Goal: Information Seeking & Learning: Learn about a topic

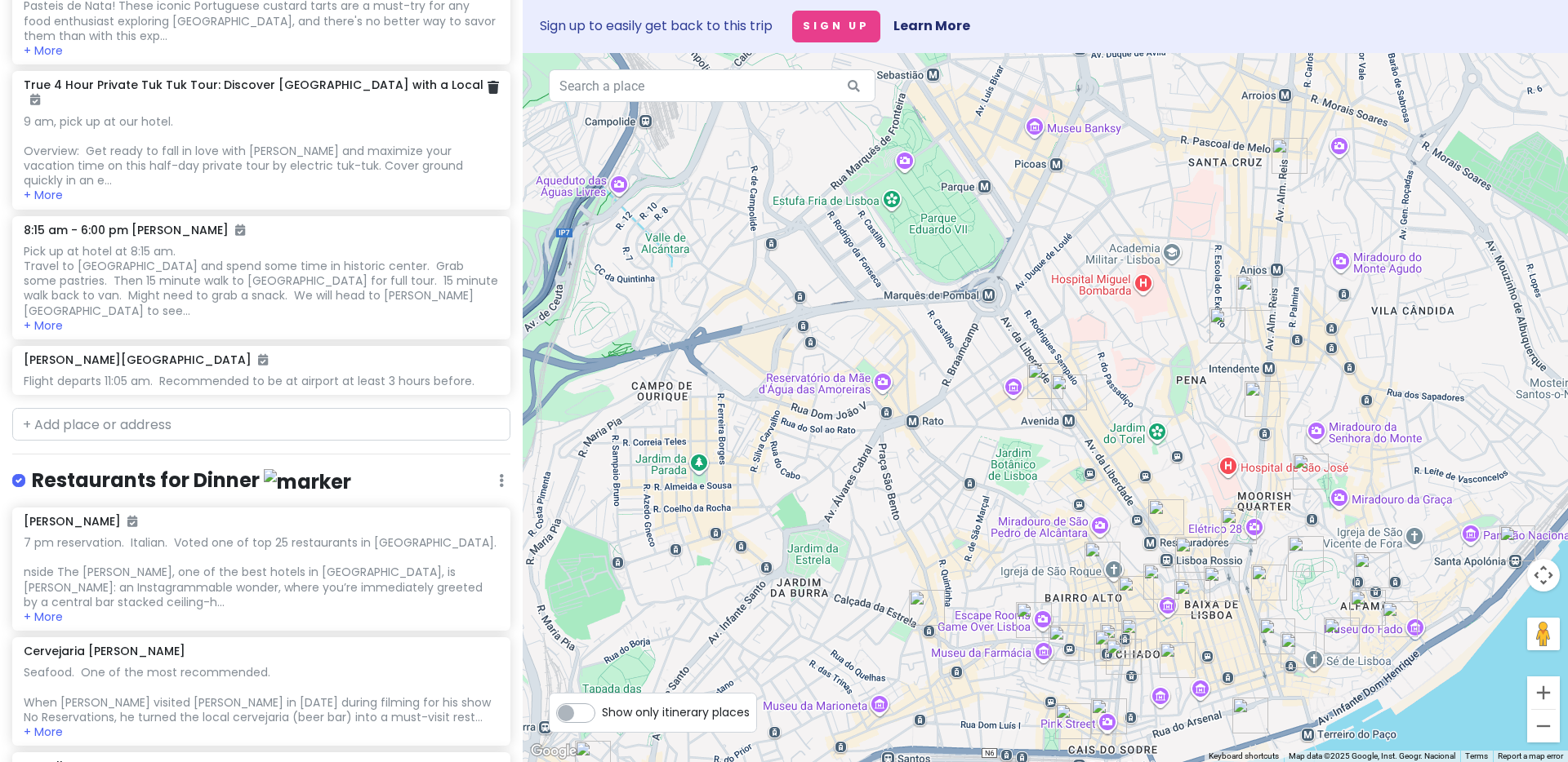
scroll to position [710, 0]
click at [50, 186] on button "+ More" at bounding box center [42, 193] width 39 height 14
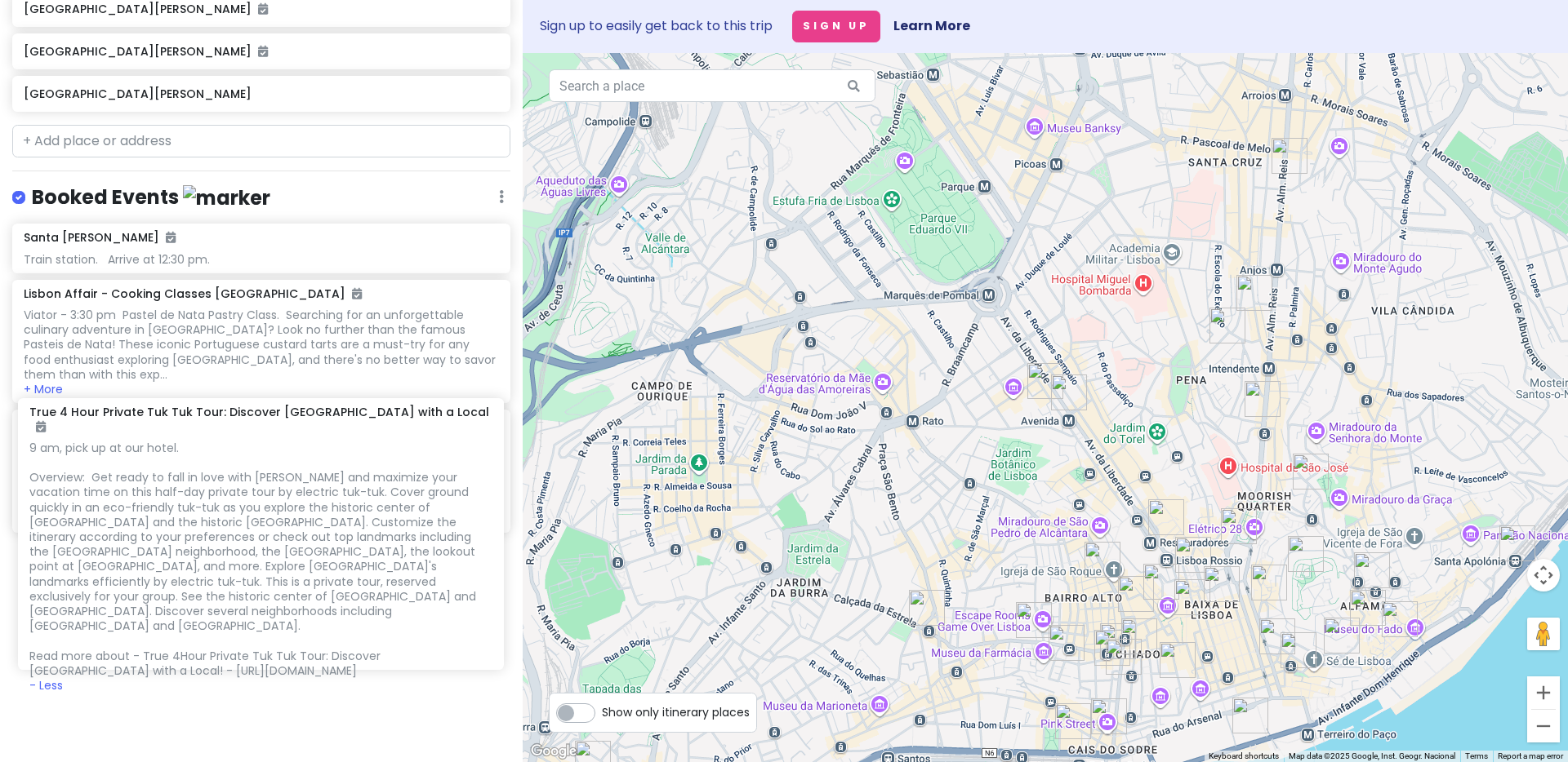
scroll to position [373, 0]
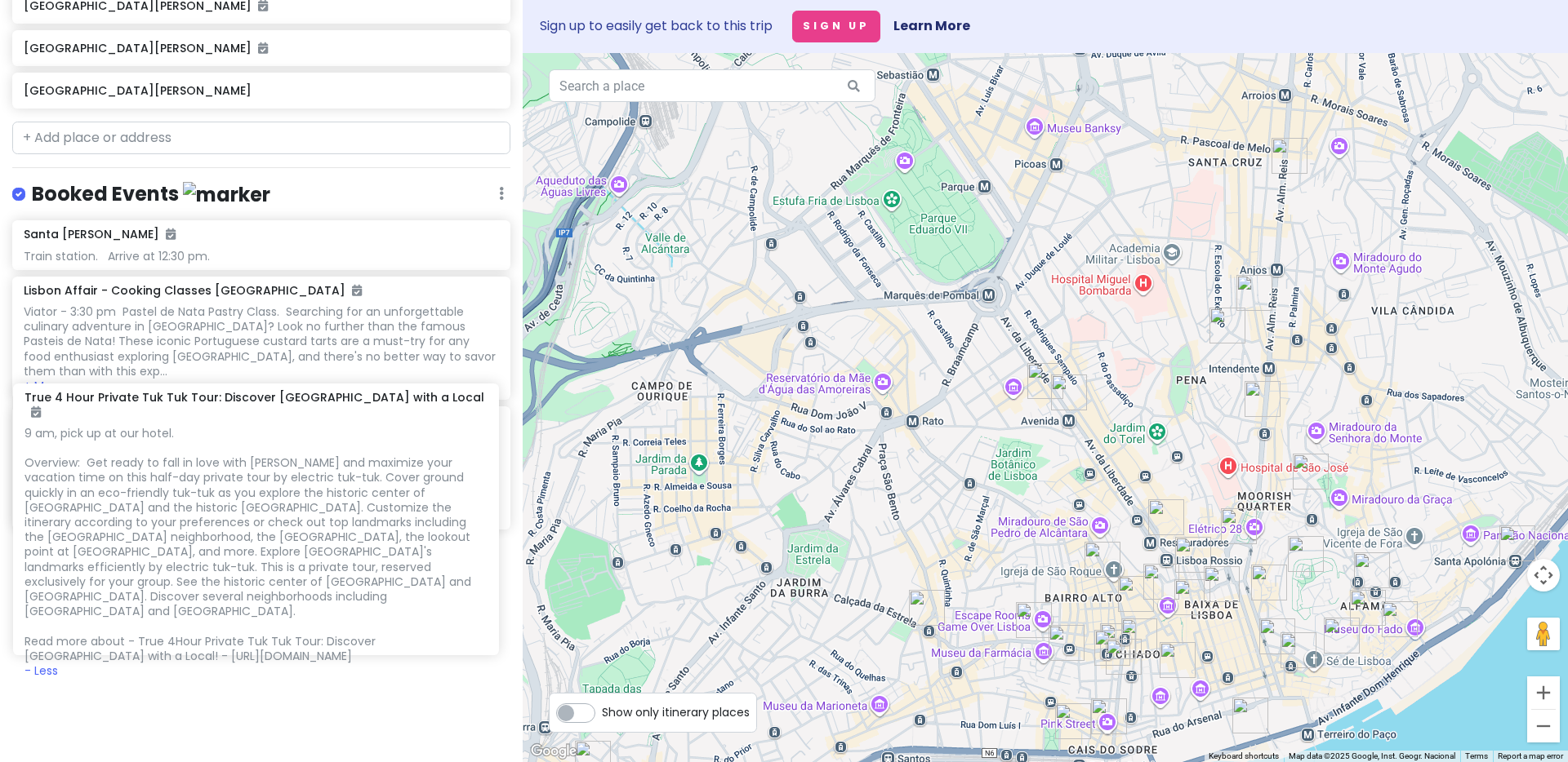
drag, startPoint x: 167, startPoint y: 664, endPoint x: 168, endPoint y: 631, distance: 33.0
click at [168, 631] on div "[GEOGRAPHIC_DATA][PERSON_NAME]. Arrive at 12:30 pm. Lisbon Affair - Cooking Cla…" at bounding box center [261, 545] width 522 height 650
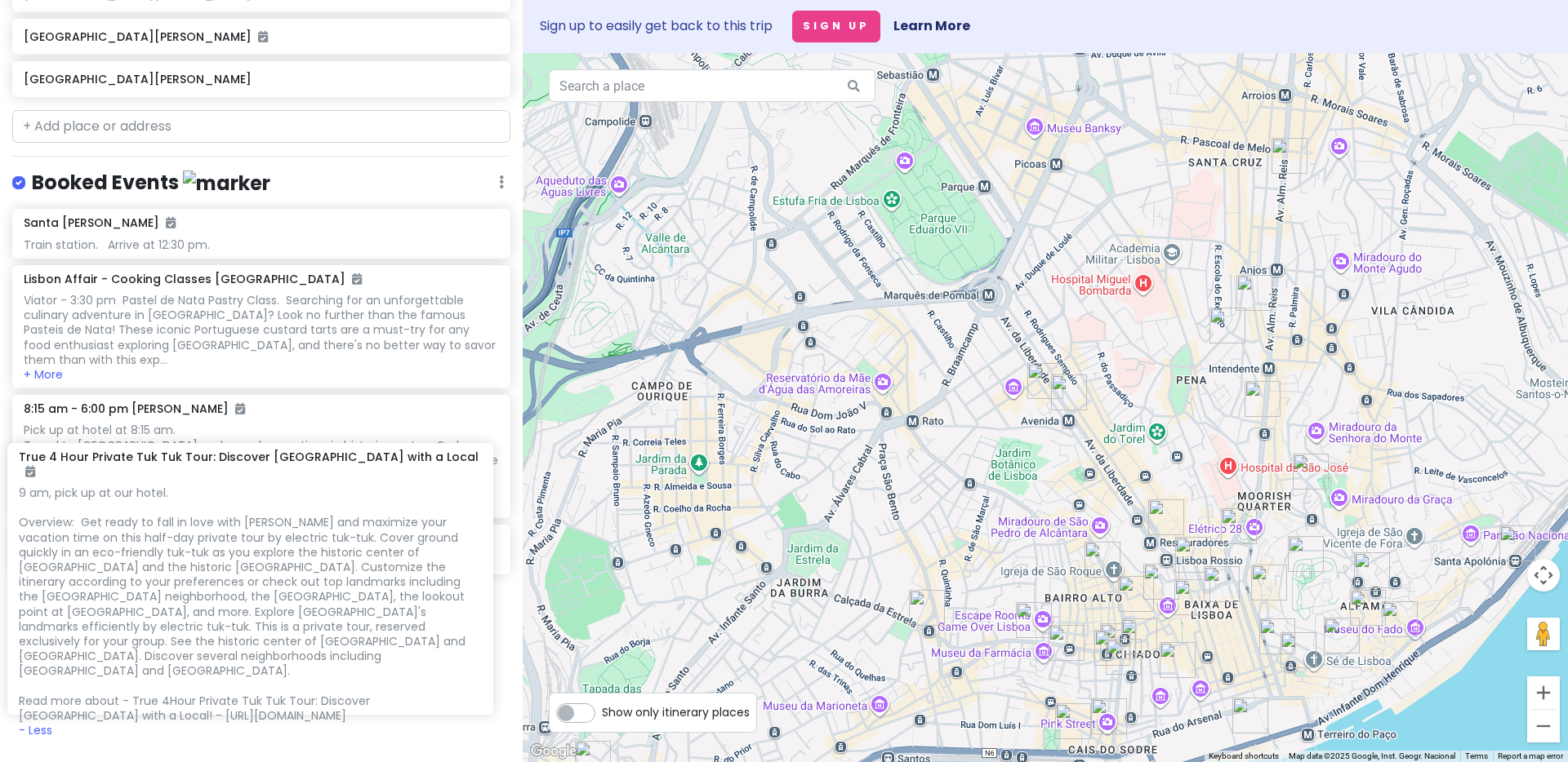
scroll to position [387, 0]
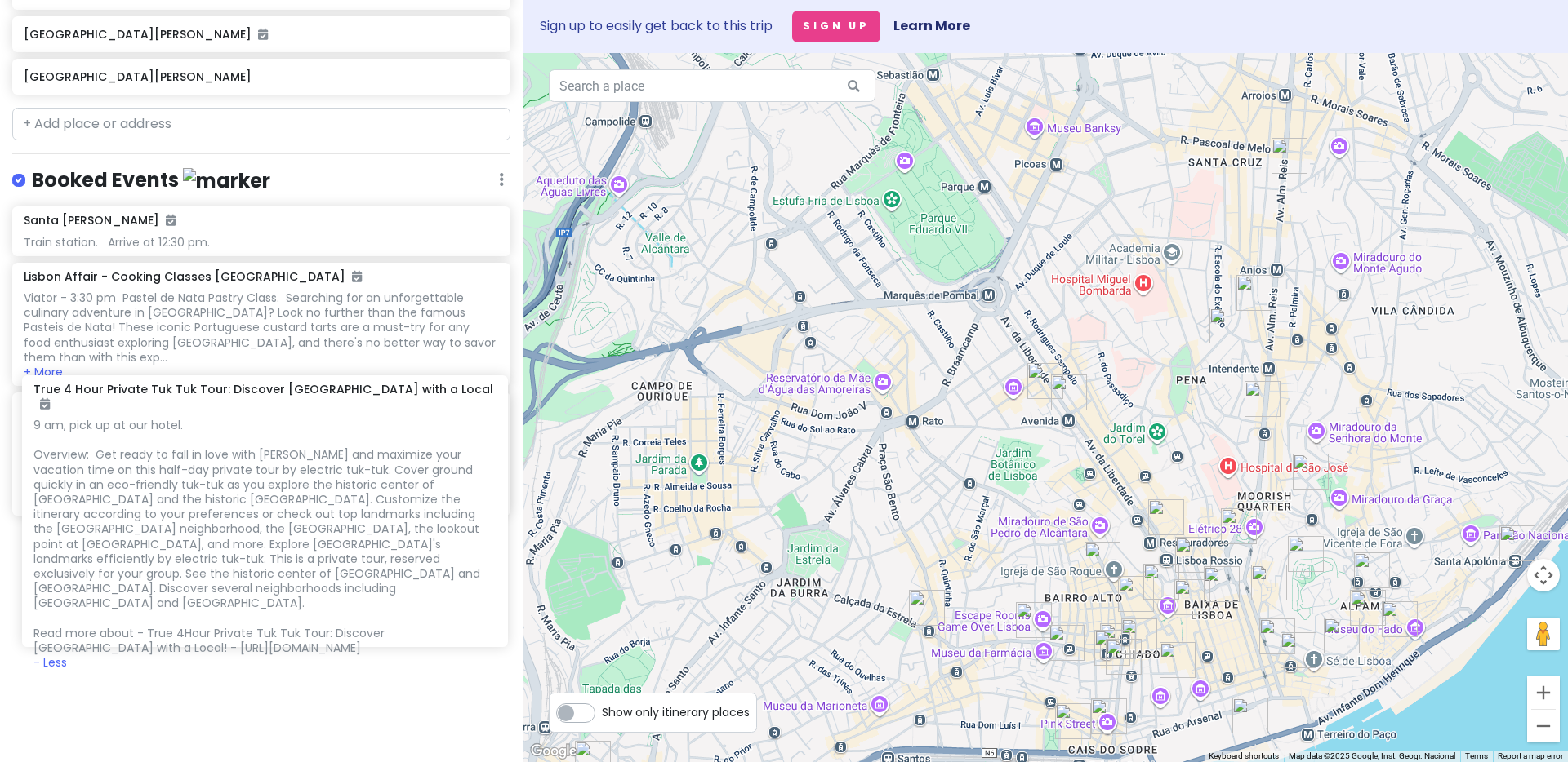
drag, startPoint x: 163, startPoint y: 546, endPoint x: 174, endPoint y: 414, distance: 132.5
click at [174, 414] on div "[GEOGRAPHIC_DATA][PERSON_NAME]. Arrive at 12:30 pm. Lisbon Affair - Cooking Cla…" at bounding box center [261, 531] width 522 height 650
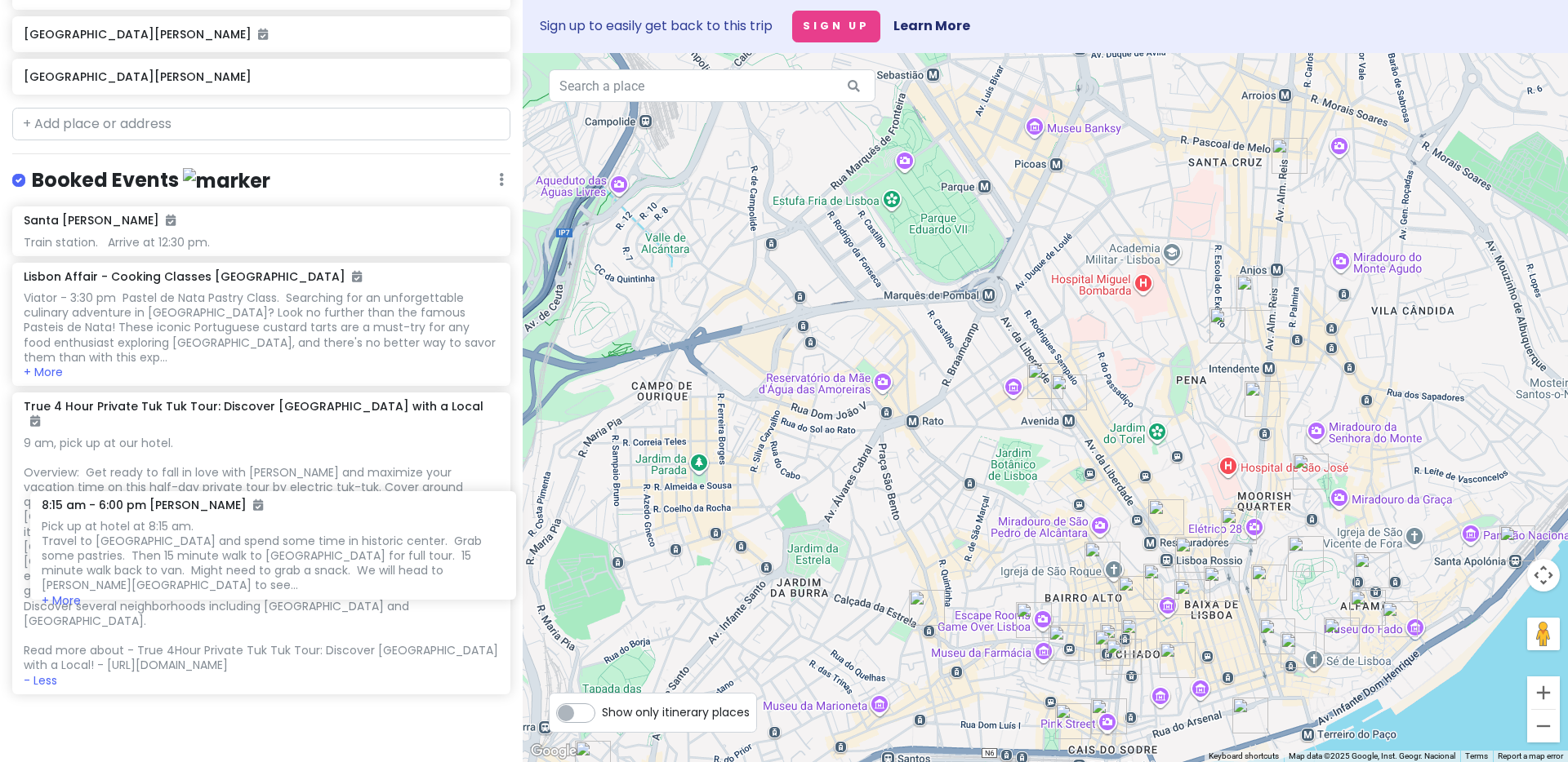
drag, startPoint x: 174, startPoint y: 459, endPoint x: 190, endPoint y: 572, distance: 114.1
click at [190, 572] on div "[GEOGRAPHIC_DATA][PERSON_NAME]. Arrive at 12:30 pm. Lisbon Affair - Cooking Cla…" at bounding box center [261, 539] width 522 height 666
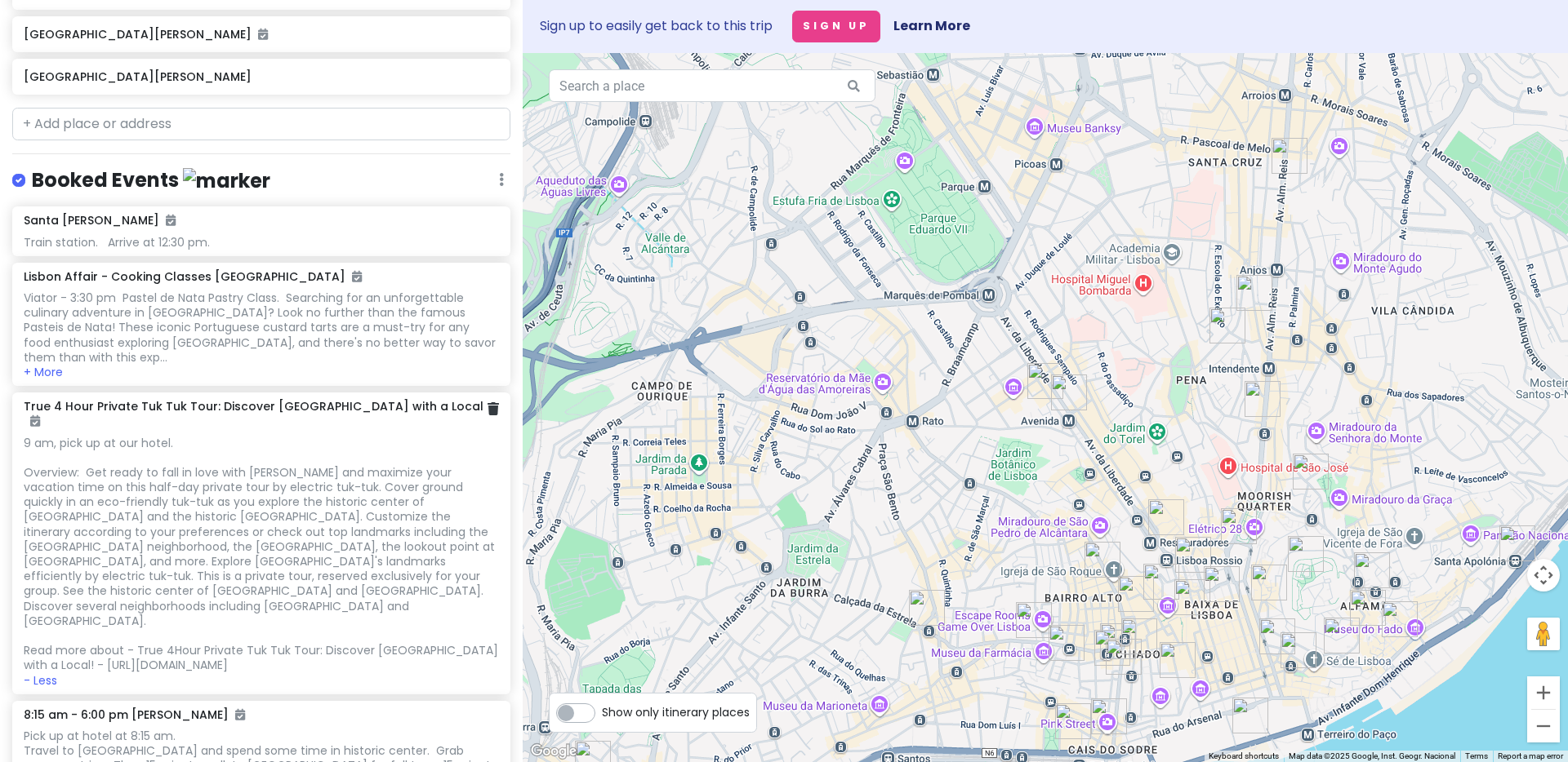
click at [186, 530] on div "9 am, pick up at our hotel. Overview: Get ready to fall in love with [PERSON_NA…" at bounding box center [261, 554] width 475 height 237
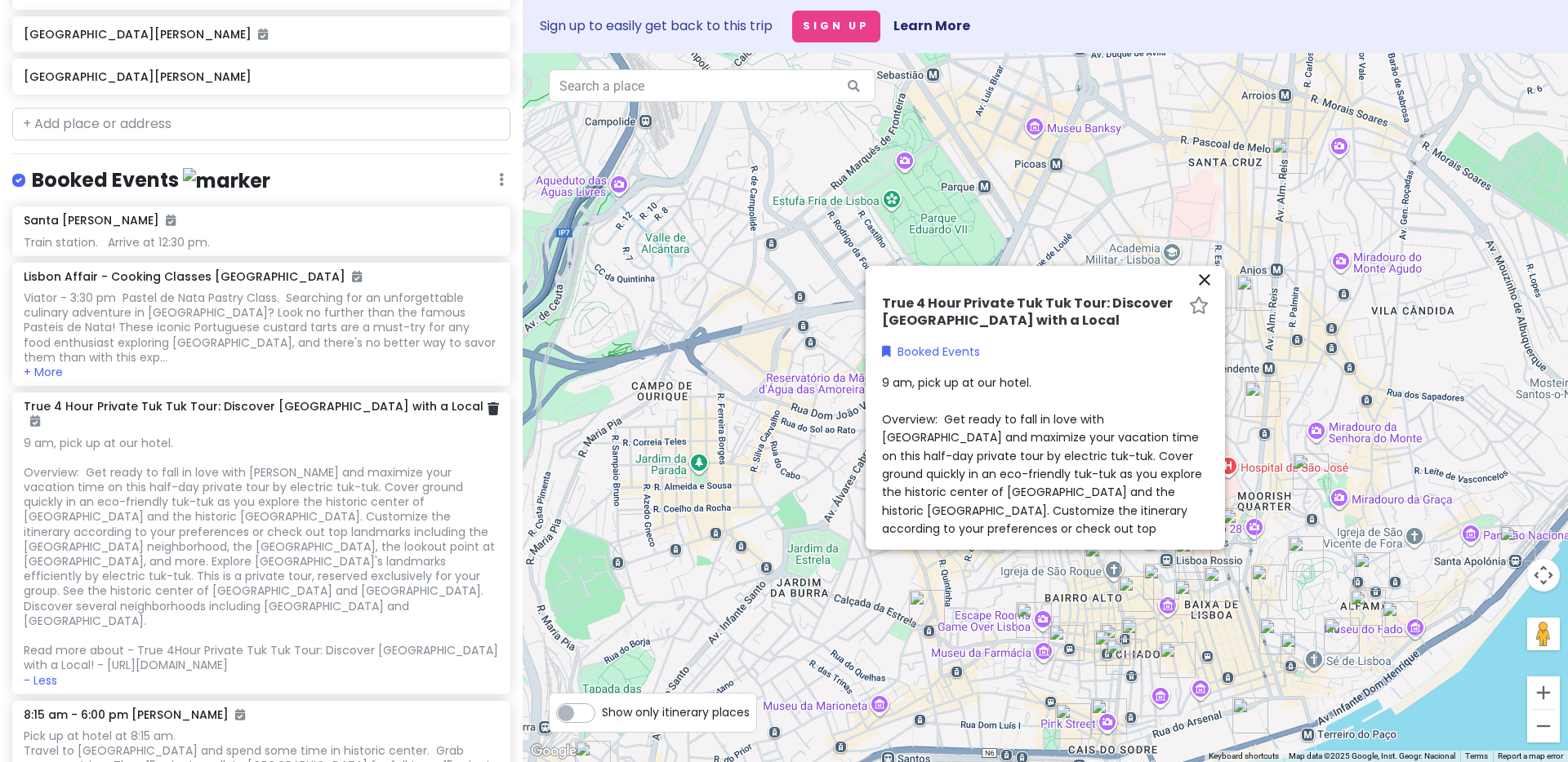
click at [186, 530] on div "9 am, pick up at our hotel. Overview: Get ready to fall in love with [PERSON_NA…" at bounding box center [261, 554] width 475 height 237
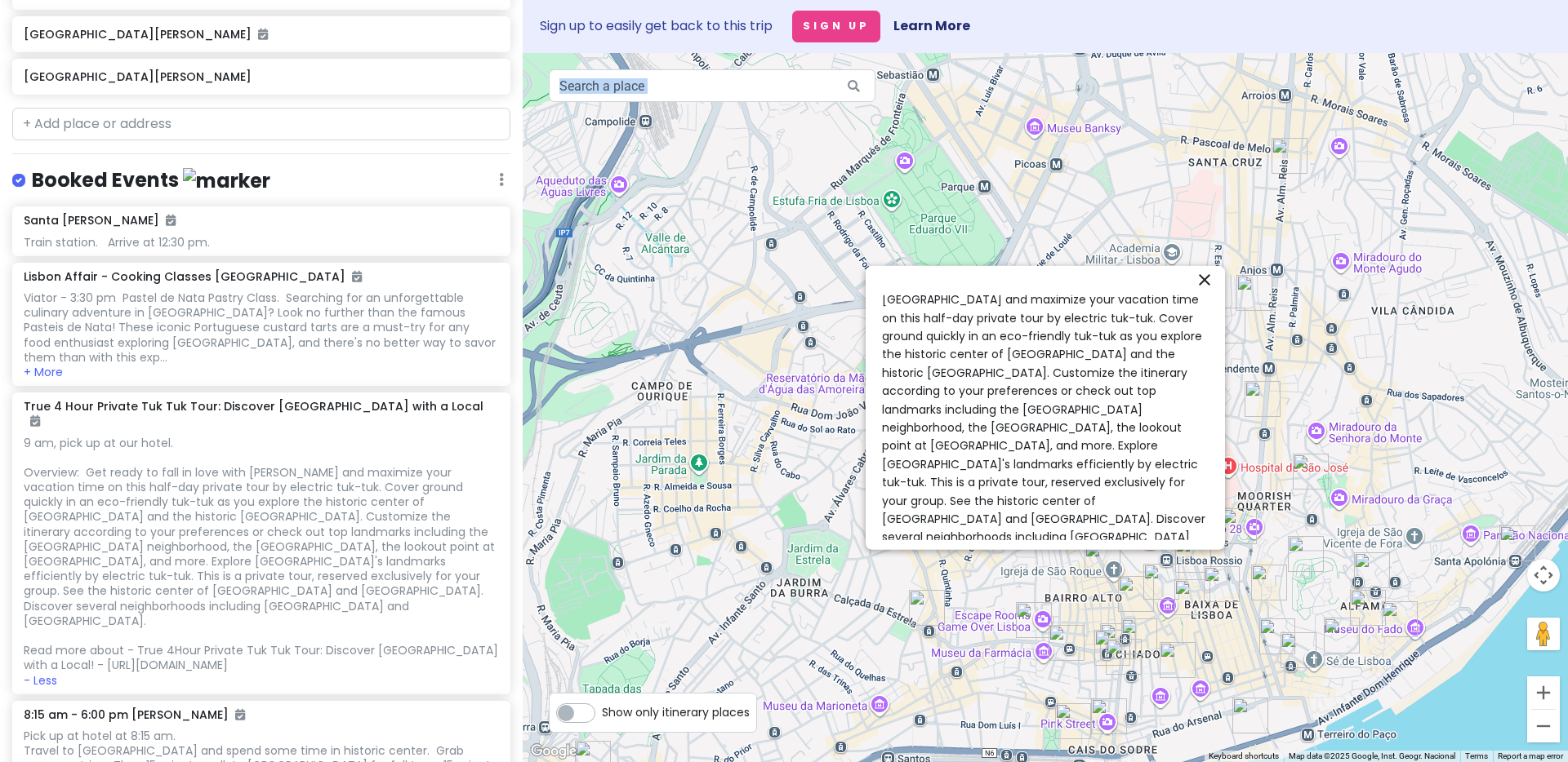
scroll to position [236, 0]
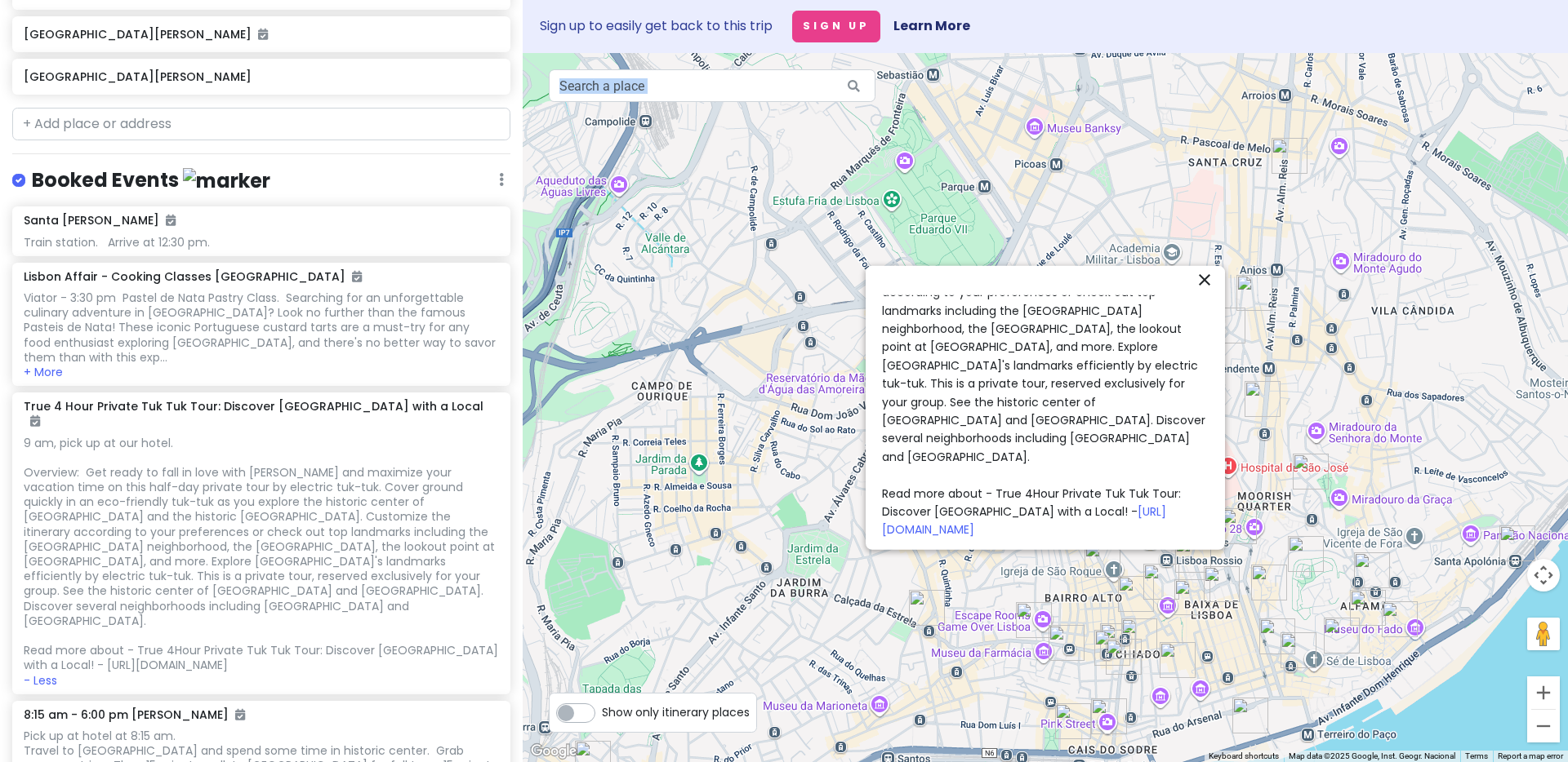
drag, startPoint x: 881, startPoint y: 298, endPoint x: 1198, endPoint y: 494, distance: 372.7
click at [1198, 494] on div "True 4 Hour Private Tuk Tuk Tour: Discover [GEOGRAPHIC_DATA] with a Local Booke…" at bounding box center [1045, 418] width 340 height 245
copy div "True 4 Hour Private Tuk Tuk Tour: Discover [GEOGRAPHIC_DATA] with a Local Booke…"
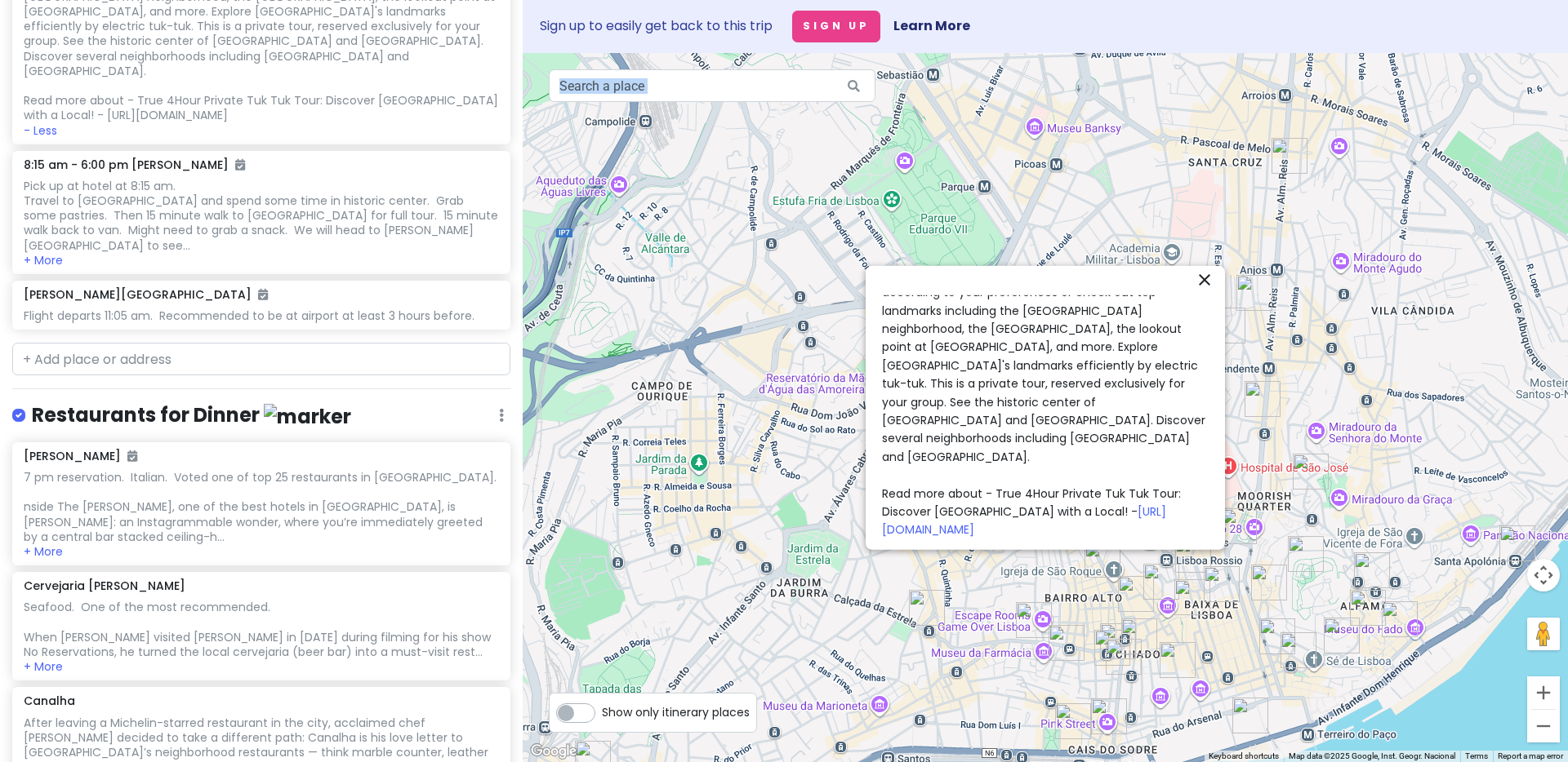
scroll to position [1114, 0]
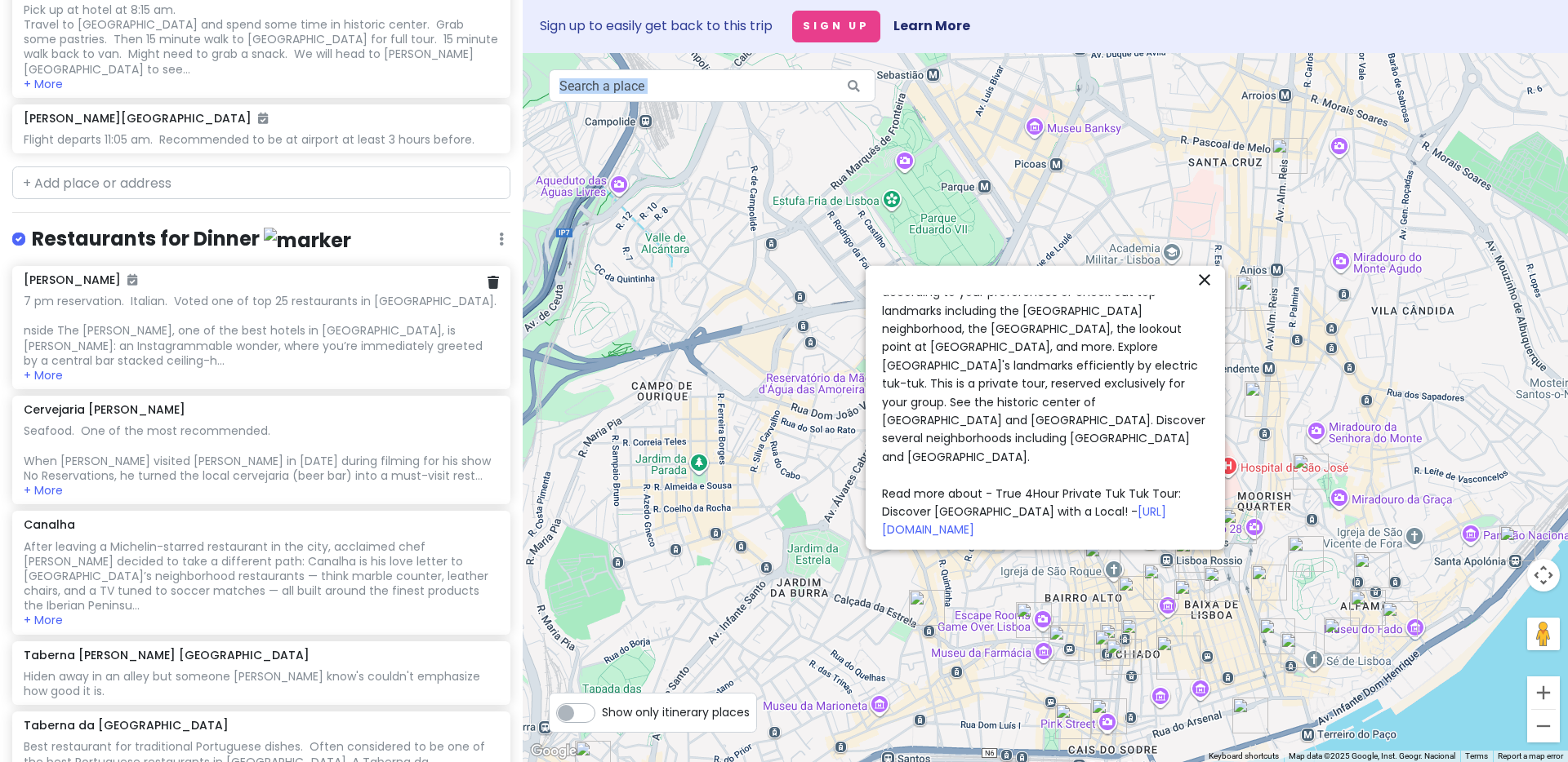
click at [237, 294] on div "7 pm reservation. Italian. Voted one of top 25 restaurants in [GEOGRAPHIC_DATA]…" at bounding box center [261, 331] width 475 height 74
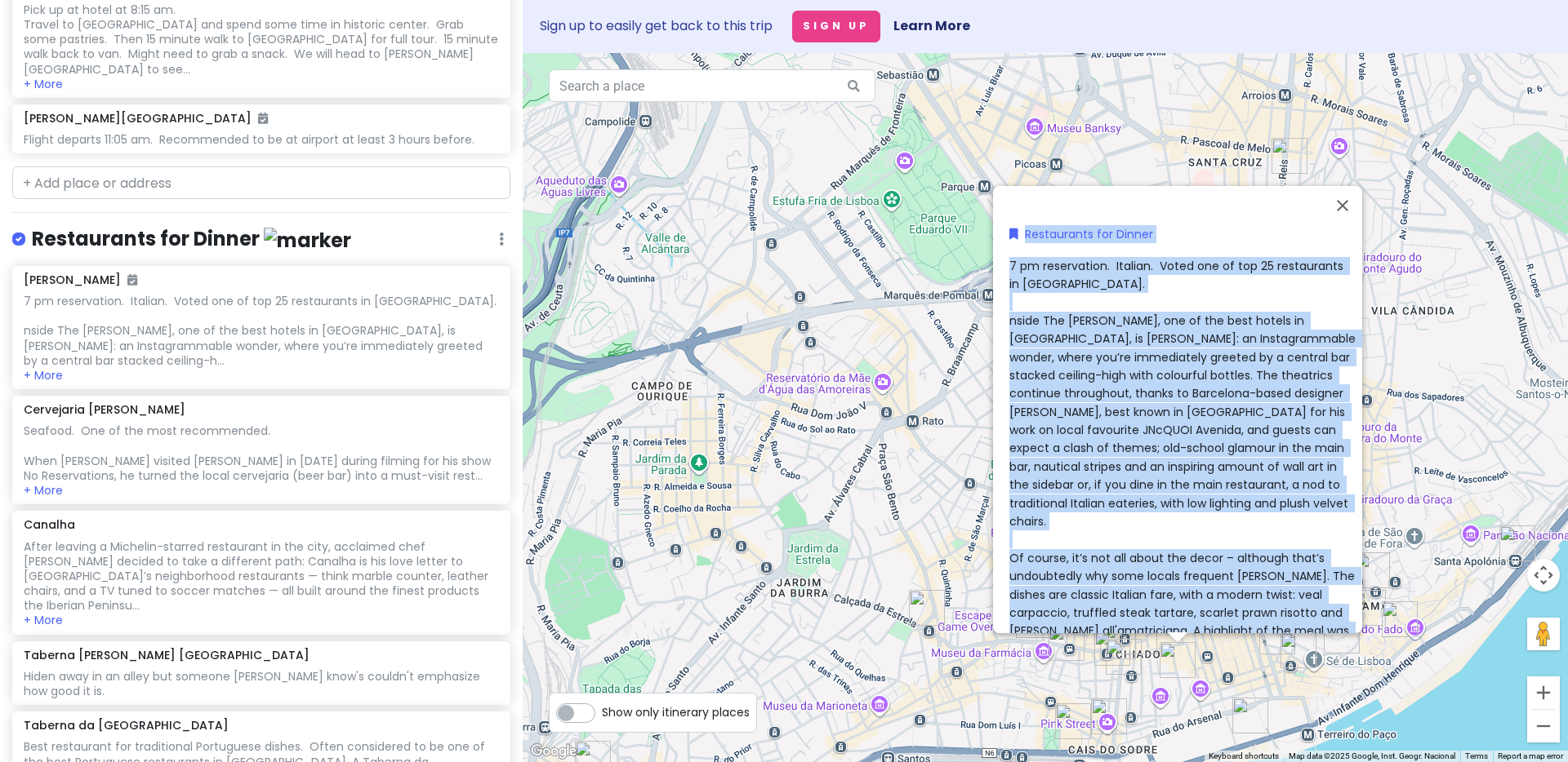
scroll to position [203, 0]
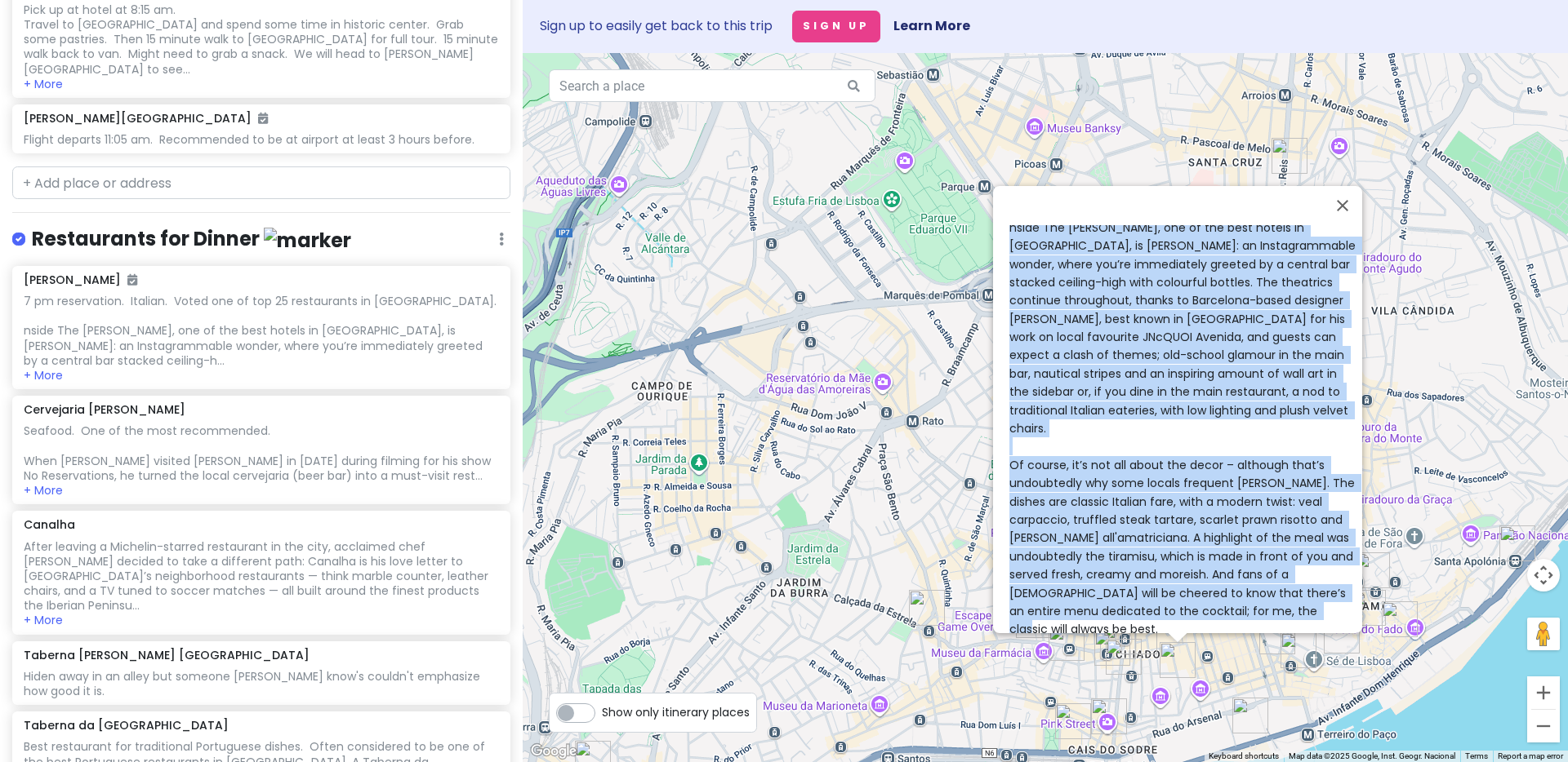
drag, startPoint x: 1001, startPoint y: 225, endPoint x: 1334, endPoint y: 584, distance: 489.7
click at [1334, 430] on div "Rocco 4.3 (1,882) [PERSON_NAME][STREET_ADDRESS] [PHONE_NUMBER] · [DOMAIN_NAME] …" at bounding box center [1182, 225] width 359 height 409
copy div "Lorem 8.9 (2,746) I. Dolor 82, 1080-443 Sitame, Consecte +250 55 730 3714 · adi…"
click at [336, 420] on div "Seafood. One of the most recommended. When [PERSON_NAME] visited [PERSON_NAME] …" at bounding box center [261, 450] width 475 height 60
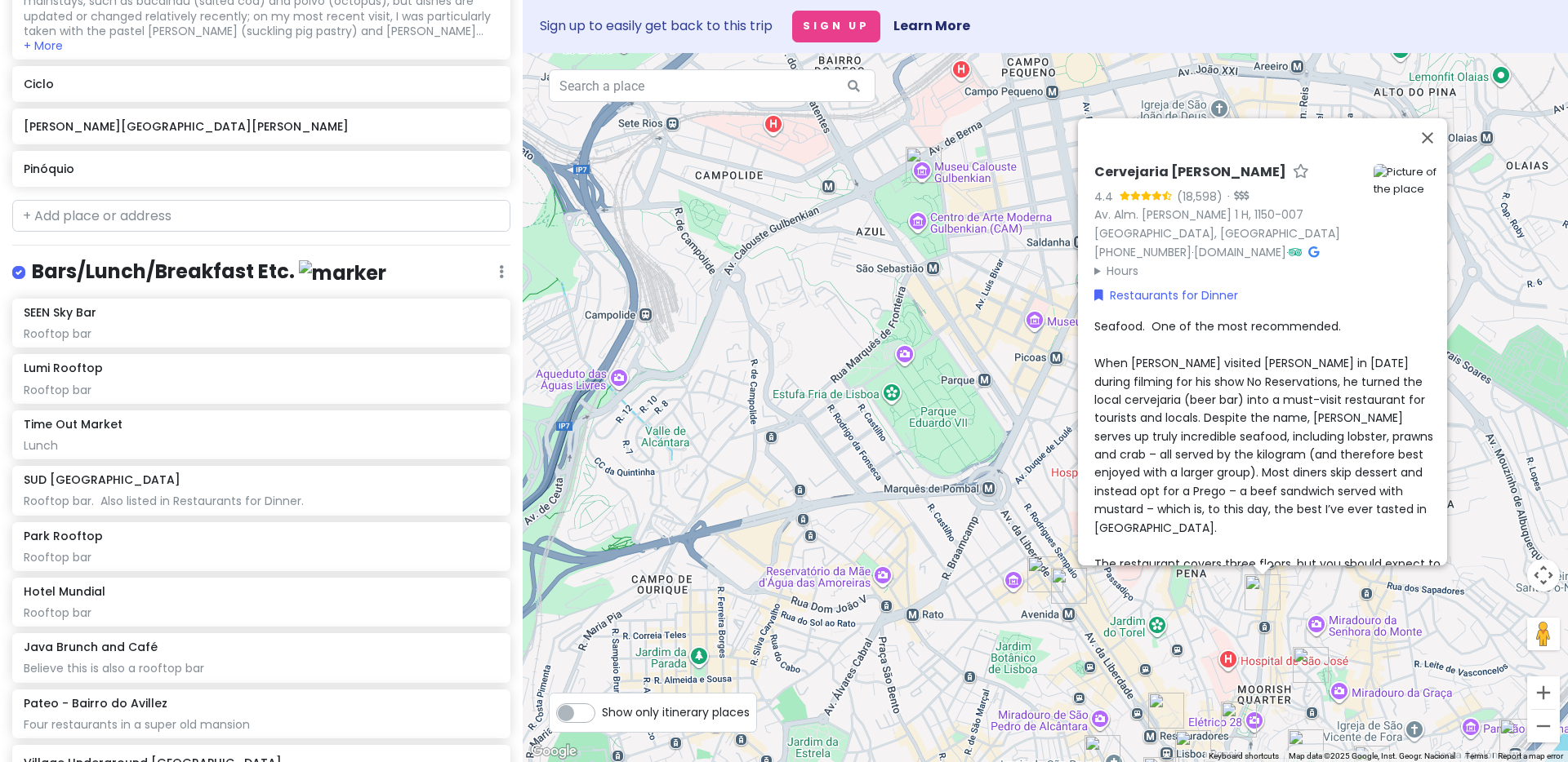
scroll to position [2757, 0]
click at [688, 82] on input "text" at bounding box center [712, 86] width 327 height 32
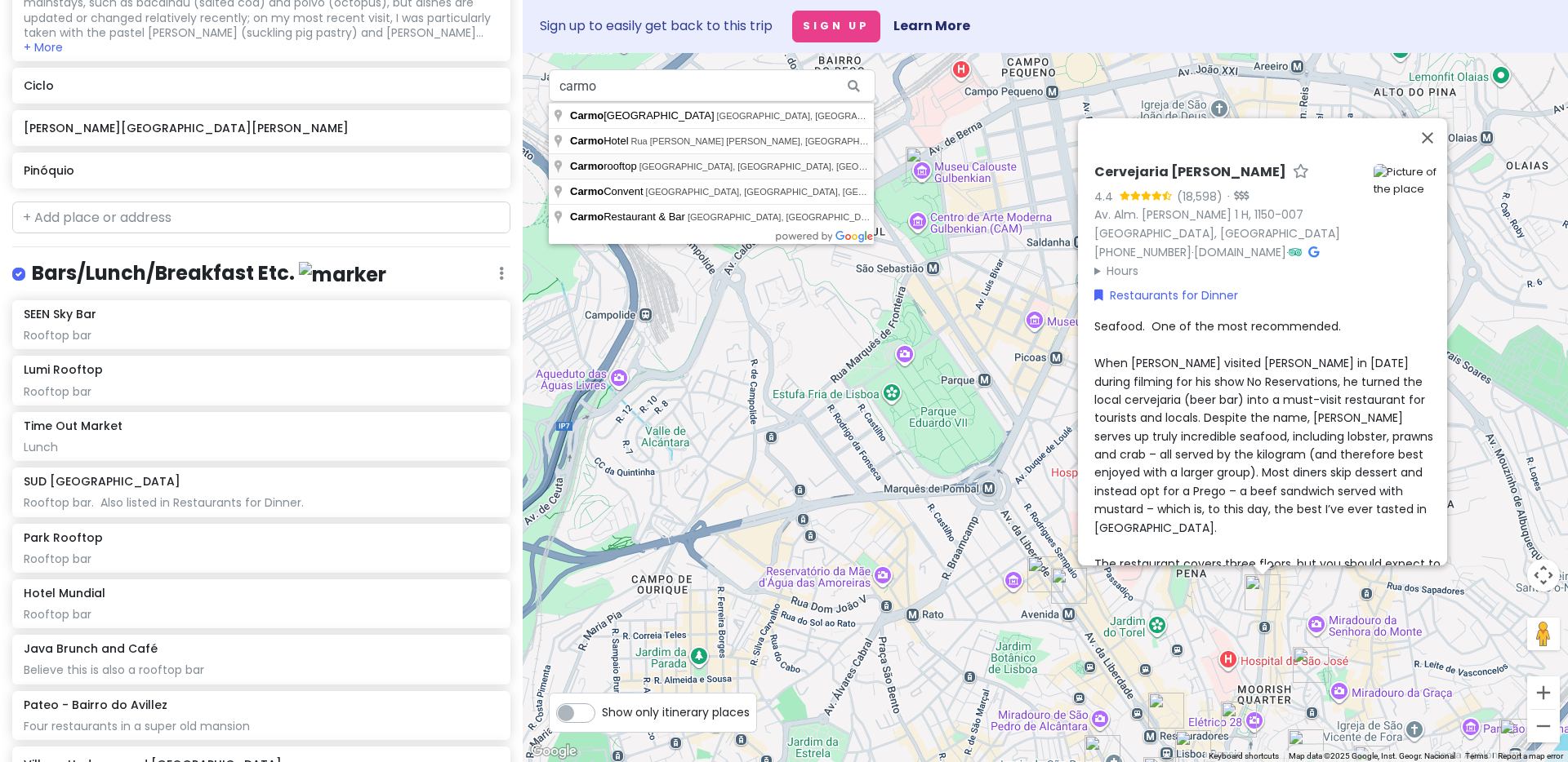
type input "Carmo rooftop, [GEOGRAPHIC_DATA], [GEOGRAPHIC_DATA], [GEOGRAPHIC_DATA], [GEOGRA…"
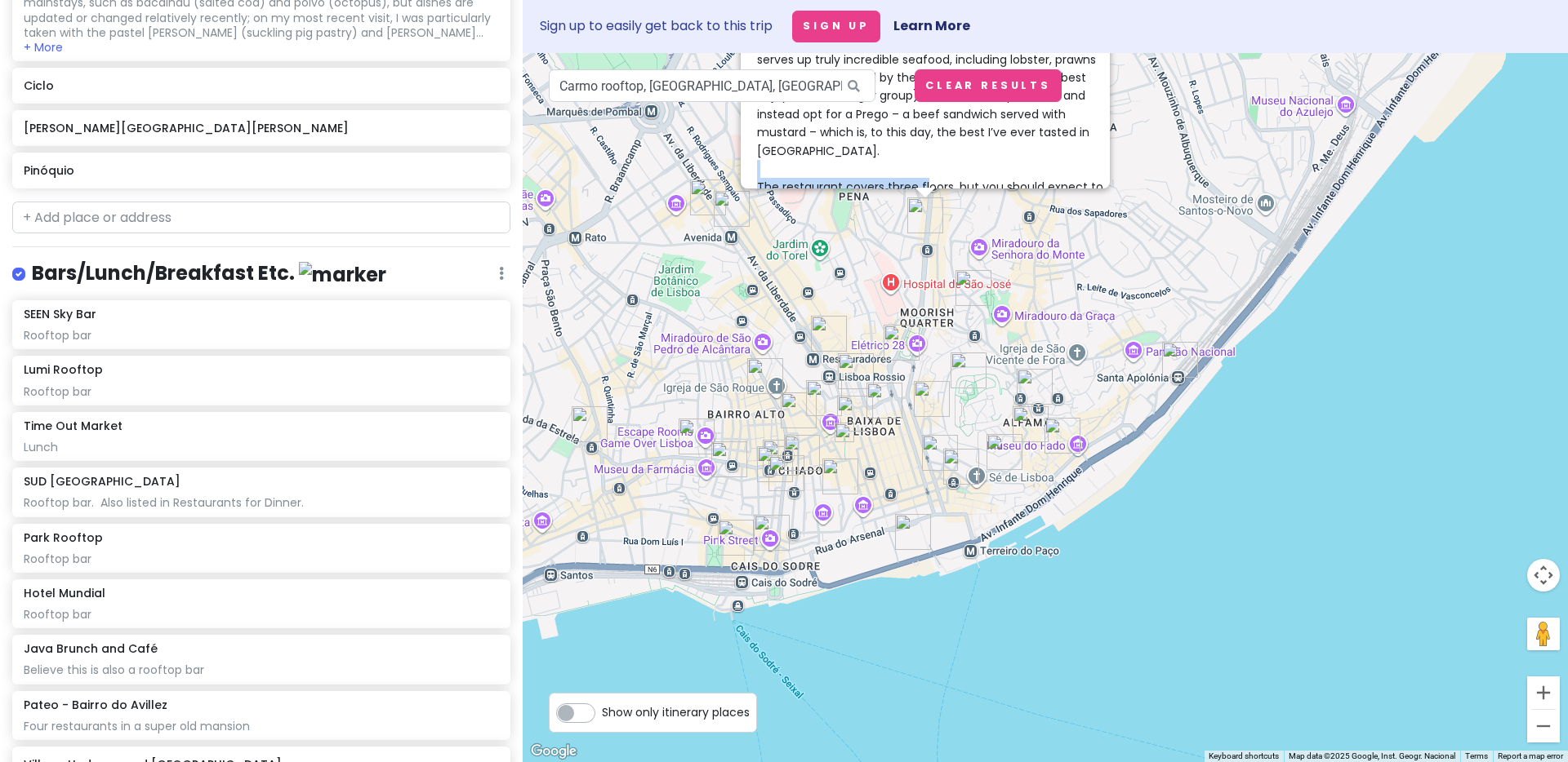
drag, startPoint x: 911, startPoint y: 134, endPoint x: 917, endPoint y: 151, distance: 18.0
click at [917, 151] on div "Seafood. One of the most recommended. When [PERSON_NAME] visited [PERSON_NAME] …" at bounding box center [930, 78] width 346 height 274
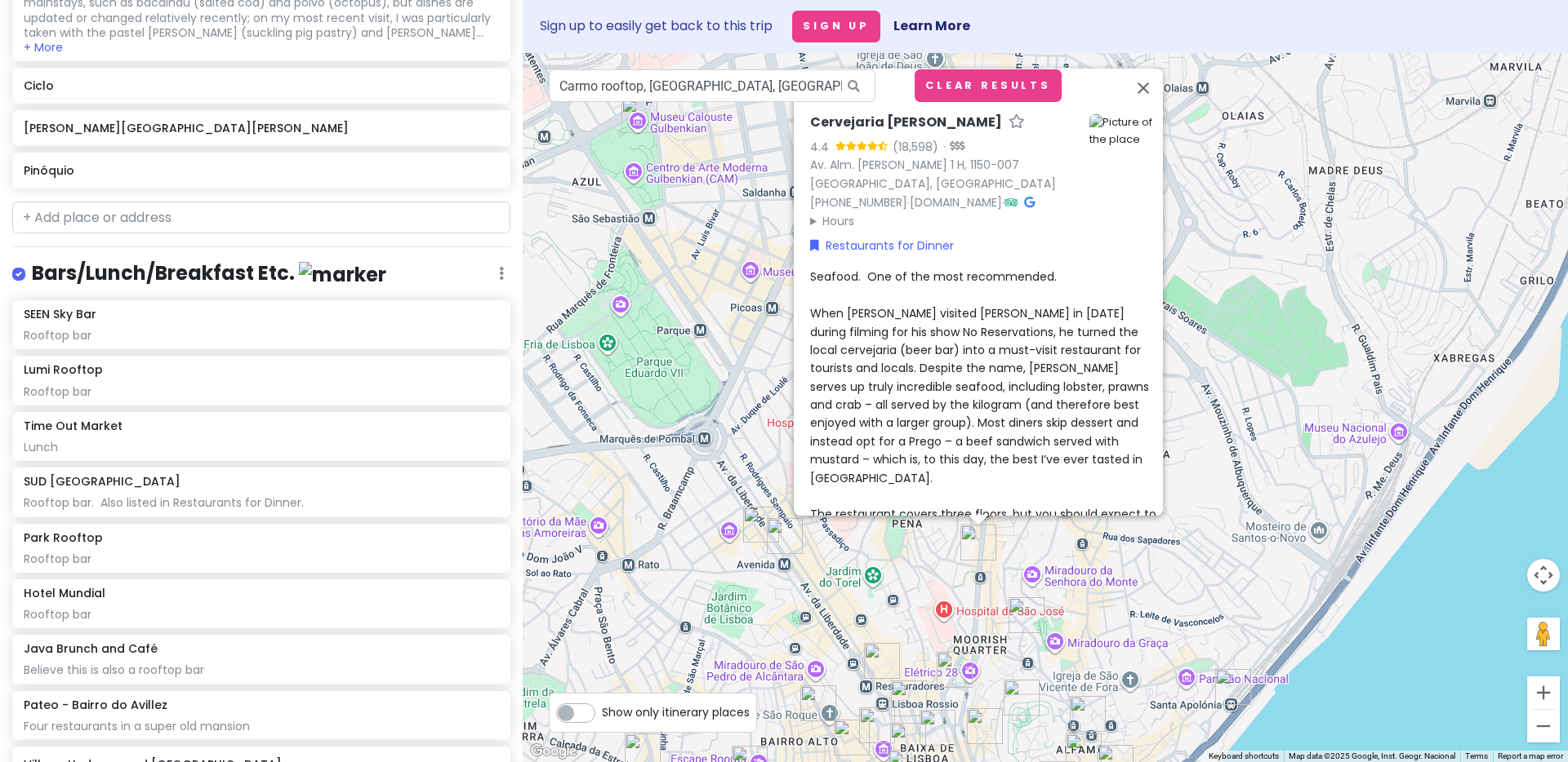
drag, startPoint x: 980, startPoint y: 370, endPoint x: 1259, endPoint y: 761, distance: 480.3
click at [1259, 761] on div "Cervejaria [PERSON_NAME] 4.4 (18,598) · Av. Alm. [PERSON_NAME] 1 H, 1150-007 [G…" at bounding box center [1045, 408] width 1046 height 710
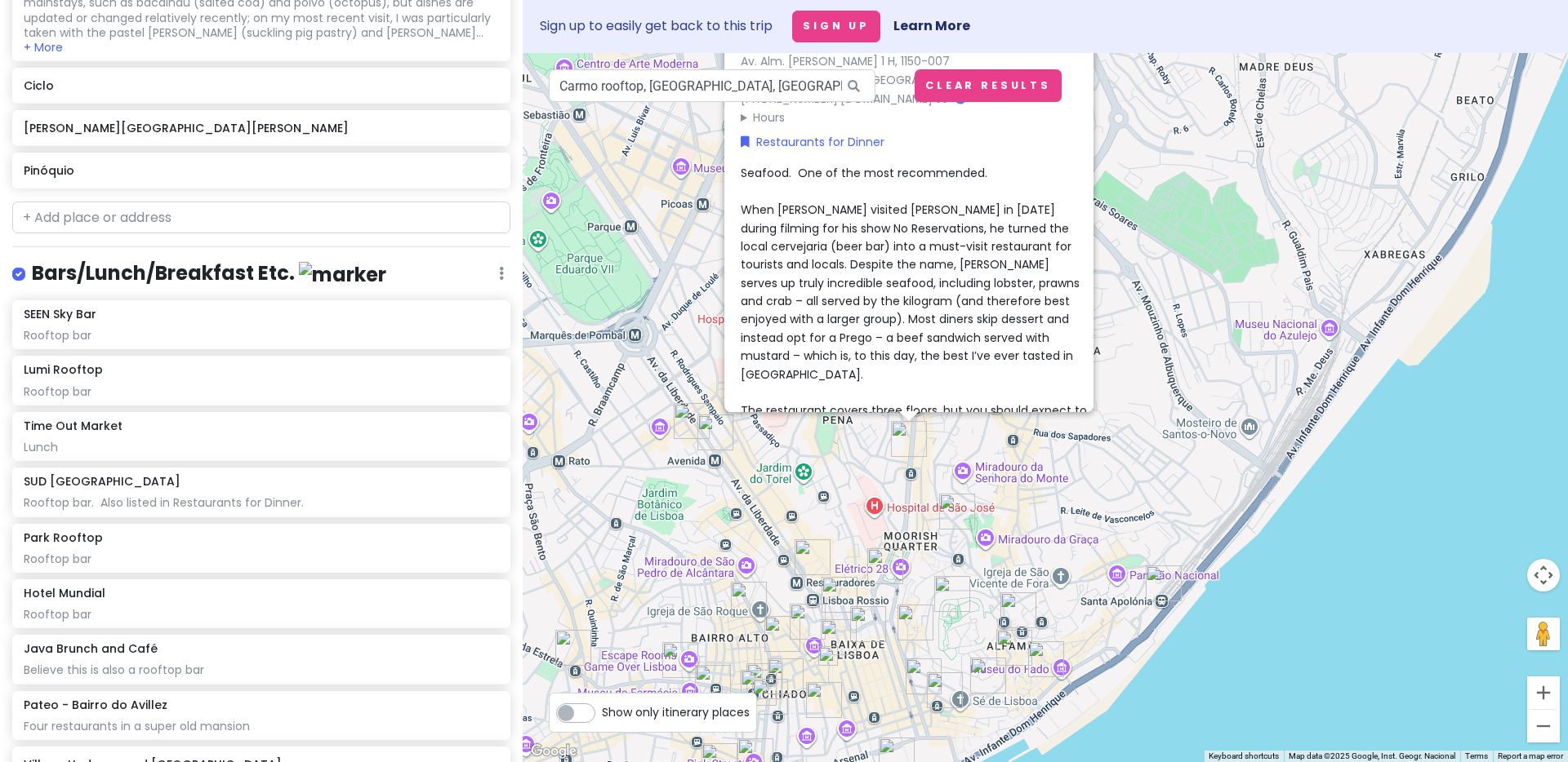
drag, startPoint x: 1407, startPoint y: 649, endPoint x: 1338, endPoint y: 546, distance: 124.0
click at [1338, 546] on div "Cervejaria [PERSON_NAME] 4.4 (18,598) · Av. Alm. [PERSON_NAME] 1 H, 1150-007 [G…" at bounding box center [1045, 408] width 1046 height 710
click at [603, 90] on input "Carmo rooftop, [GEOGRAPHIC_DATA], [GEOGRAPHIC_DATA], [GEOGRAPHIC_DATA], [GEOGRA…" at bounding box center [712, 86] width 327 height 32
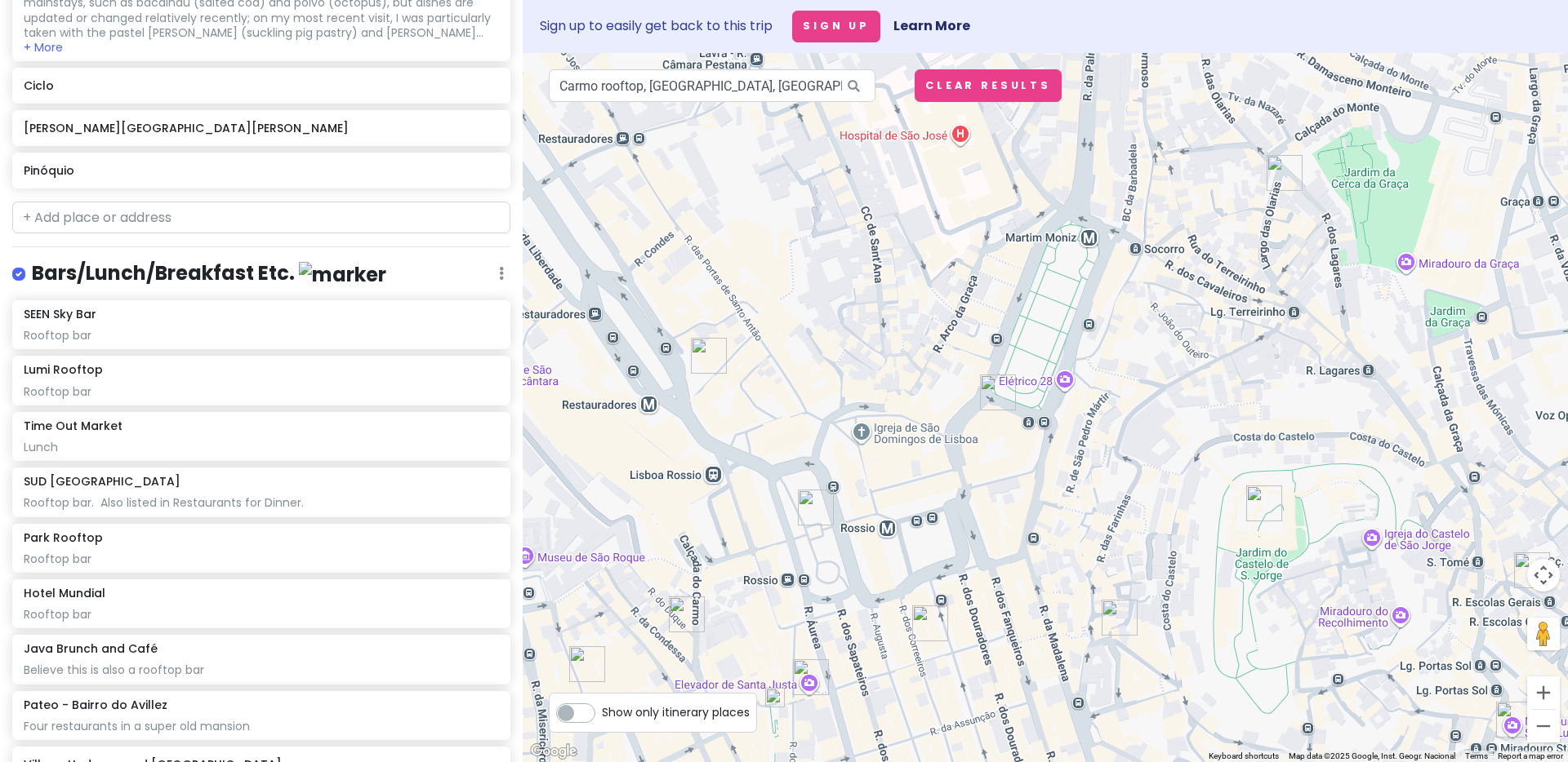
drag, startPoint x: 932, startPoint y: 666, endPoint x: 964, endPoint y: 572, distance: 99.3
click at [964, 572] on div "Cervejaria [PERSON_NAME] 4.4 (18,598) · Av. Alm. [PERSON_NAME] 1 H, 1150-007 [G…" at bounding box center [1045, 408] width 1046 height 710
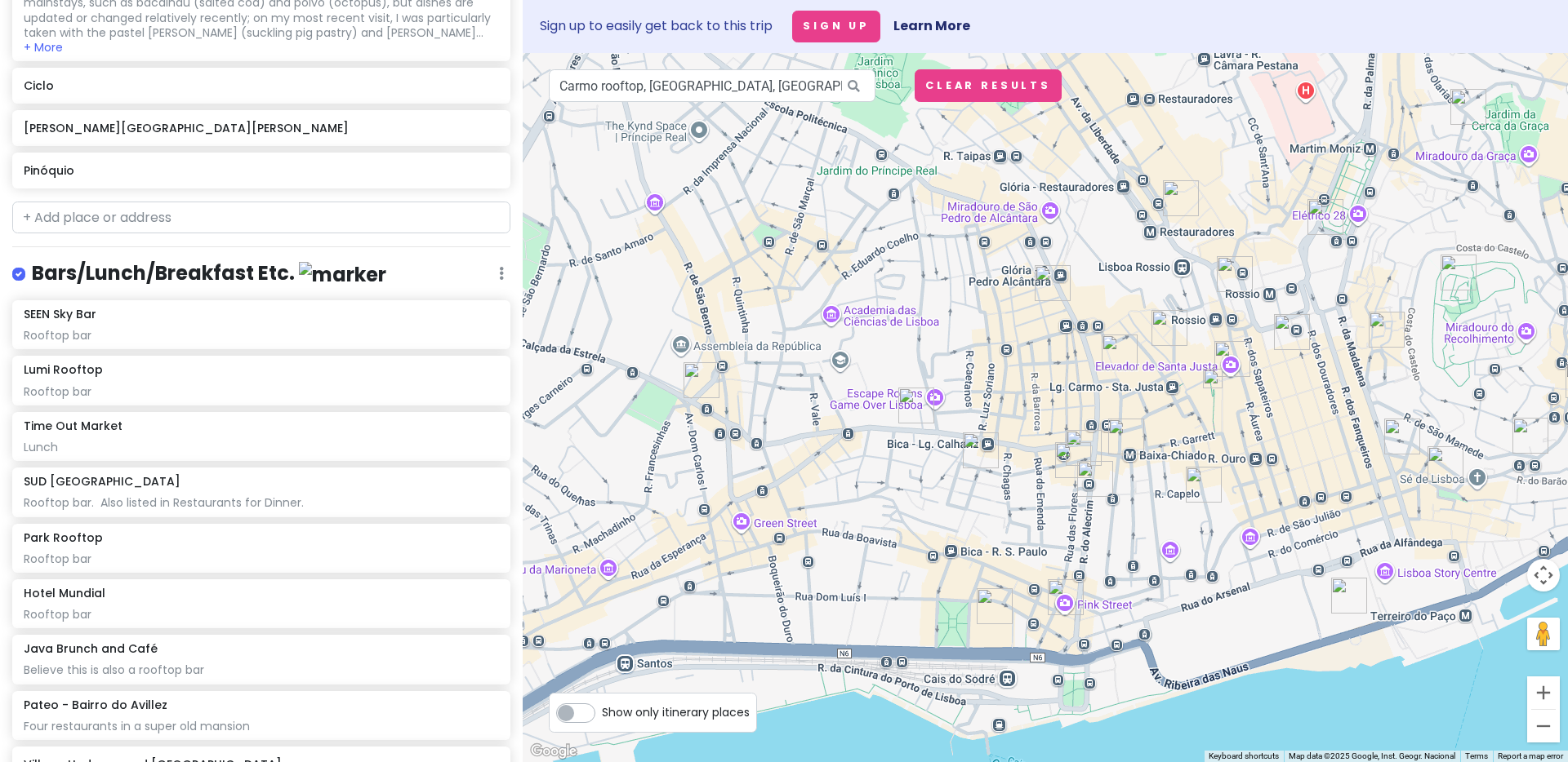
drag, startPoint x: 953, startPoint y: 562, endPoint x: 1284, endPoint y: 259, distance: 448.7
click at [1278, 245] on div "Cervejaria [PERSON_NAME] 4.4 (18,598) · Av. Alm. [PERSON_NAME] 1 H, 1150-007 [G…" at bounding box center [1045, 408] width 1046 height 710
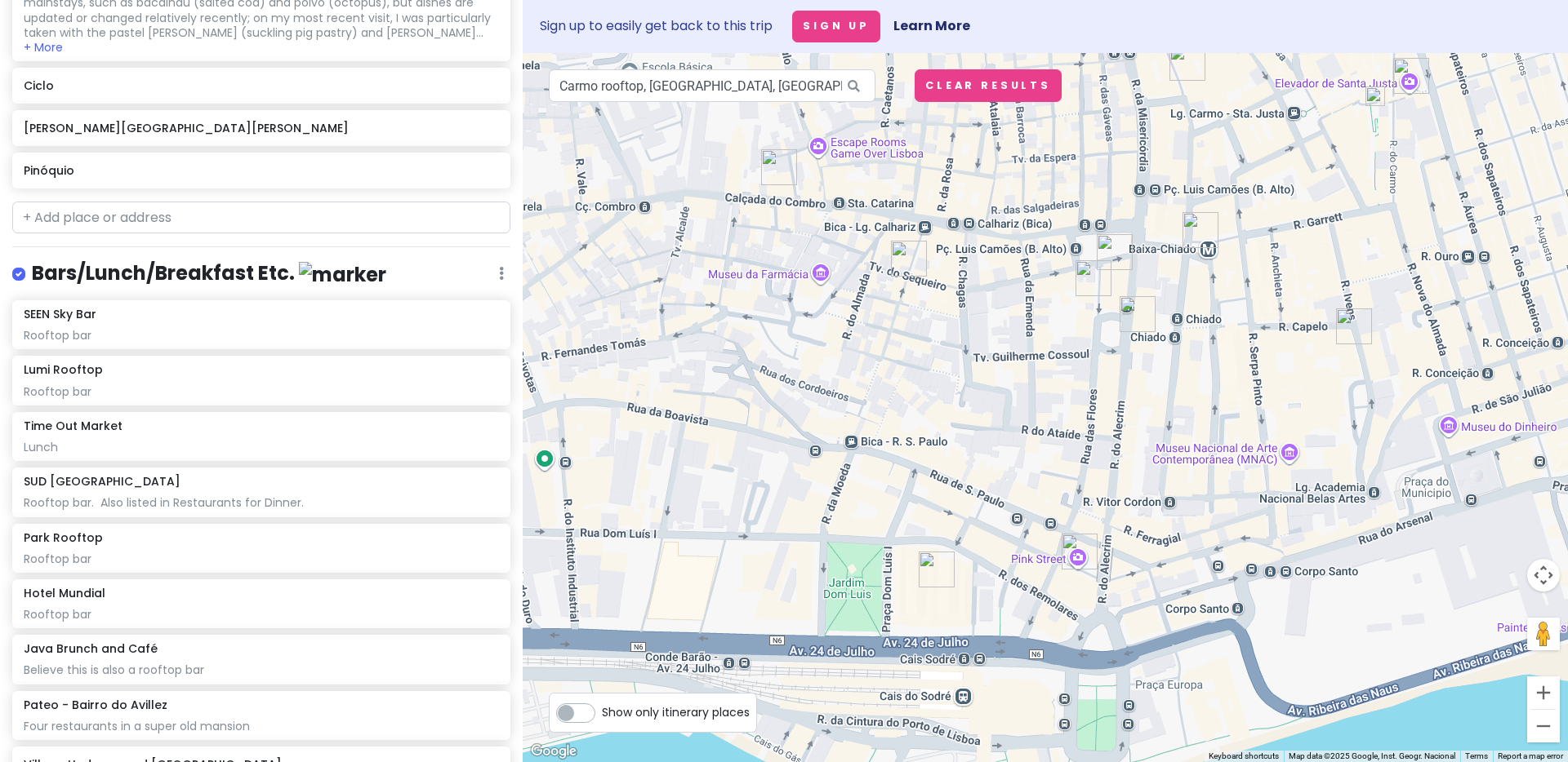
drag, startPoint x: 1055, startPoint y: 418, endPoint x: 1204, endPoint y: 400, distance: 150.1
click at [1204, 399] on div "Cervejaria [PERSON_NAME] 4.4 (18,598) · Av. Alm. [PERSON_NAME] 1 H, 1150-007 [G…" at bounding box center [1045, 408] width 1046 height 710
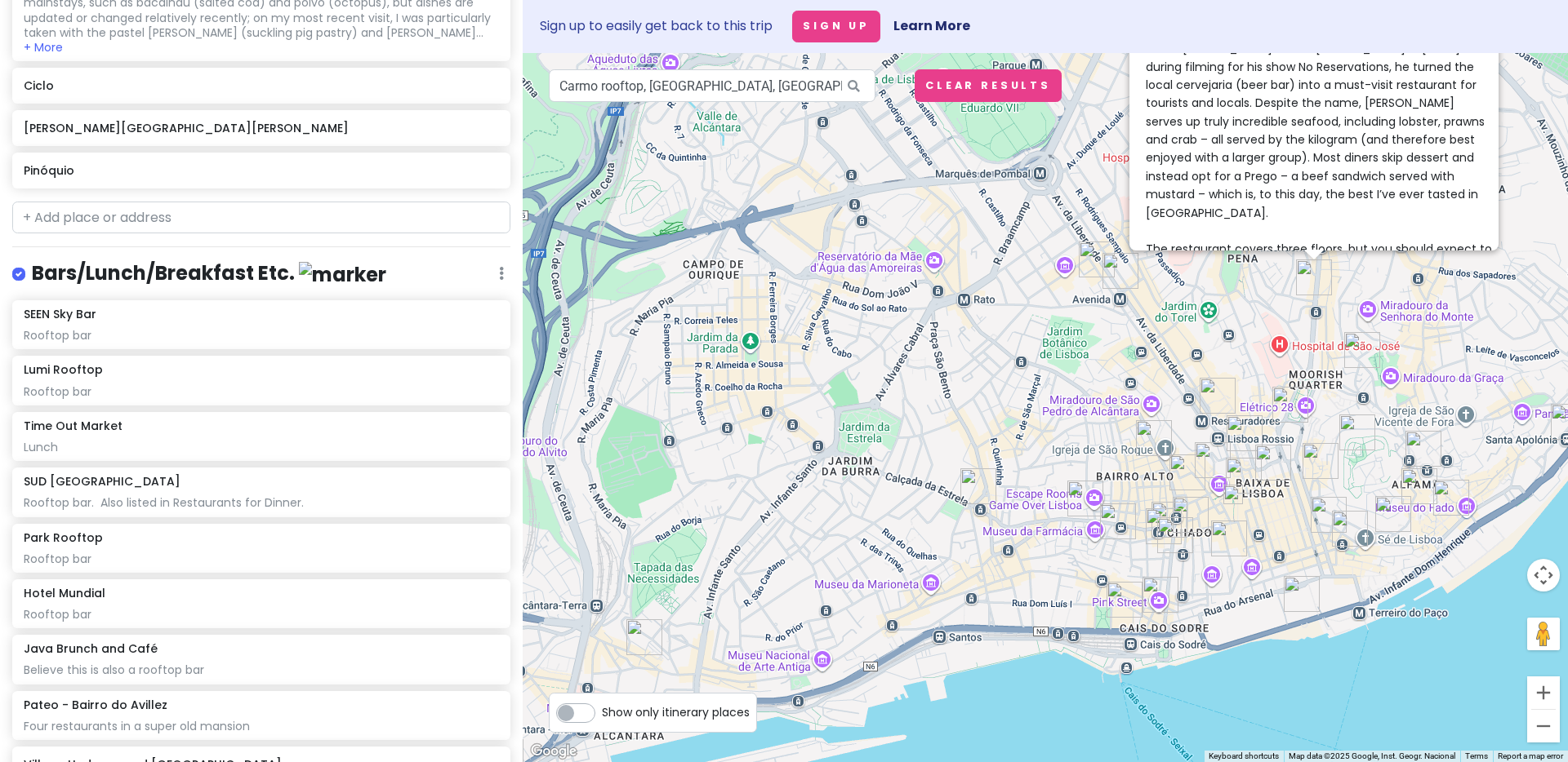
drag, startPoint x: 1203, startPoint y: 415, endPoint x: 1175, endPoint y: 625, distance: 211.9
click at [1175, 628] on div "Cervejaria [PERSON_NAME] 4.4 (18,598) · Av. Alm. [PERSON_NAME] 1 H, 1150-007 [G…" at bounding box center [1045, 408] width 1046 height 710
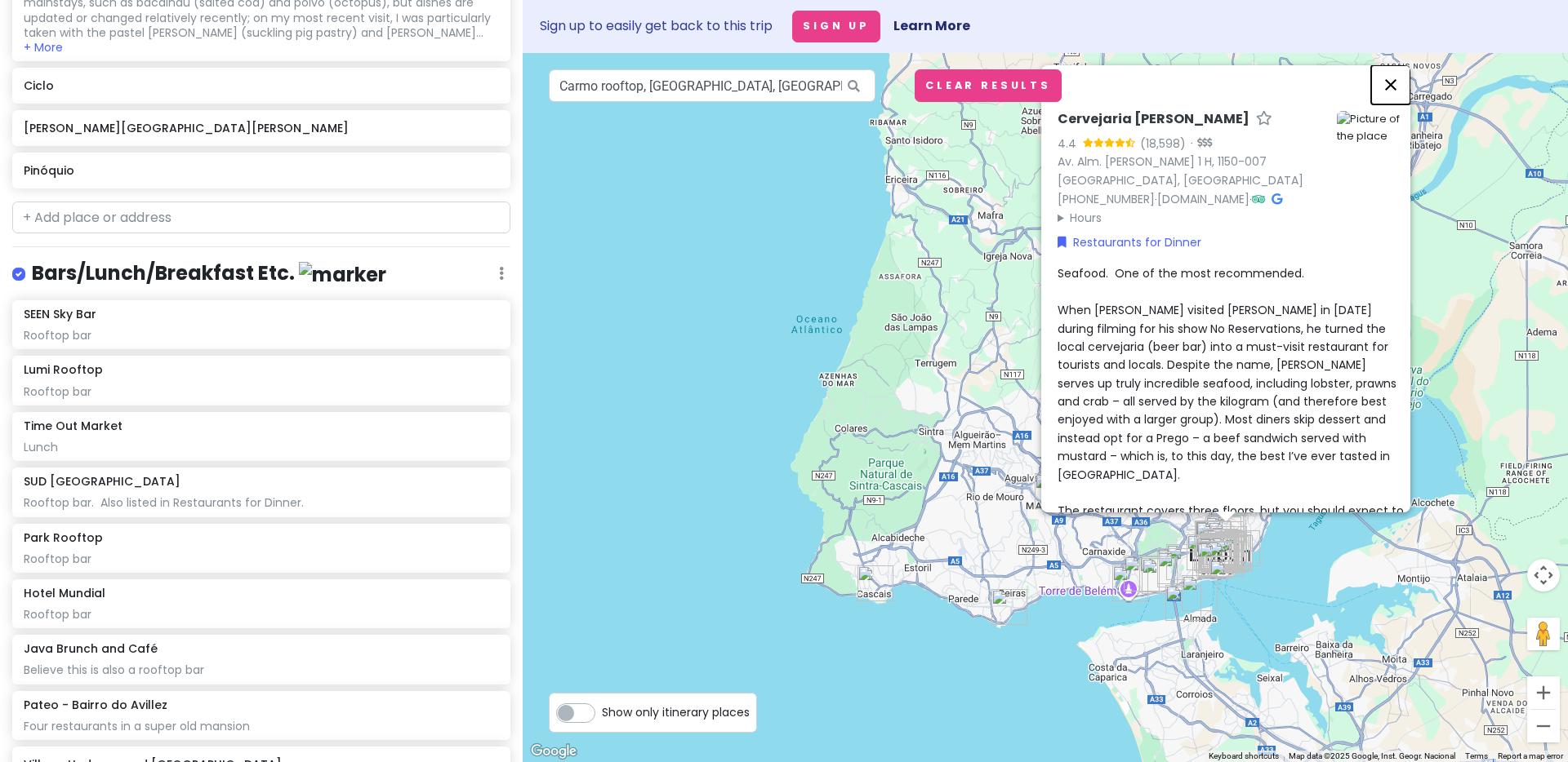
click at [1398, 82] on button "Close" at bounding box center [1390, 84] width 39 height 39
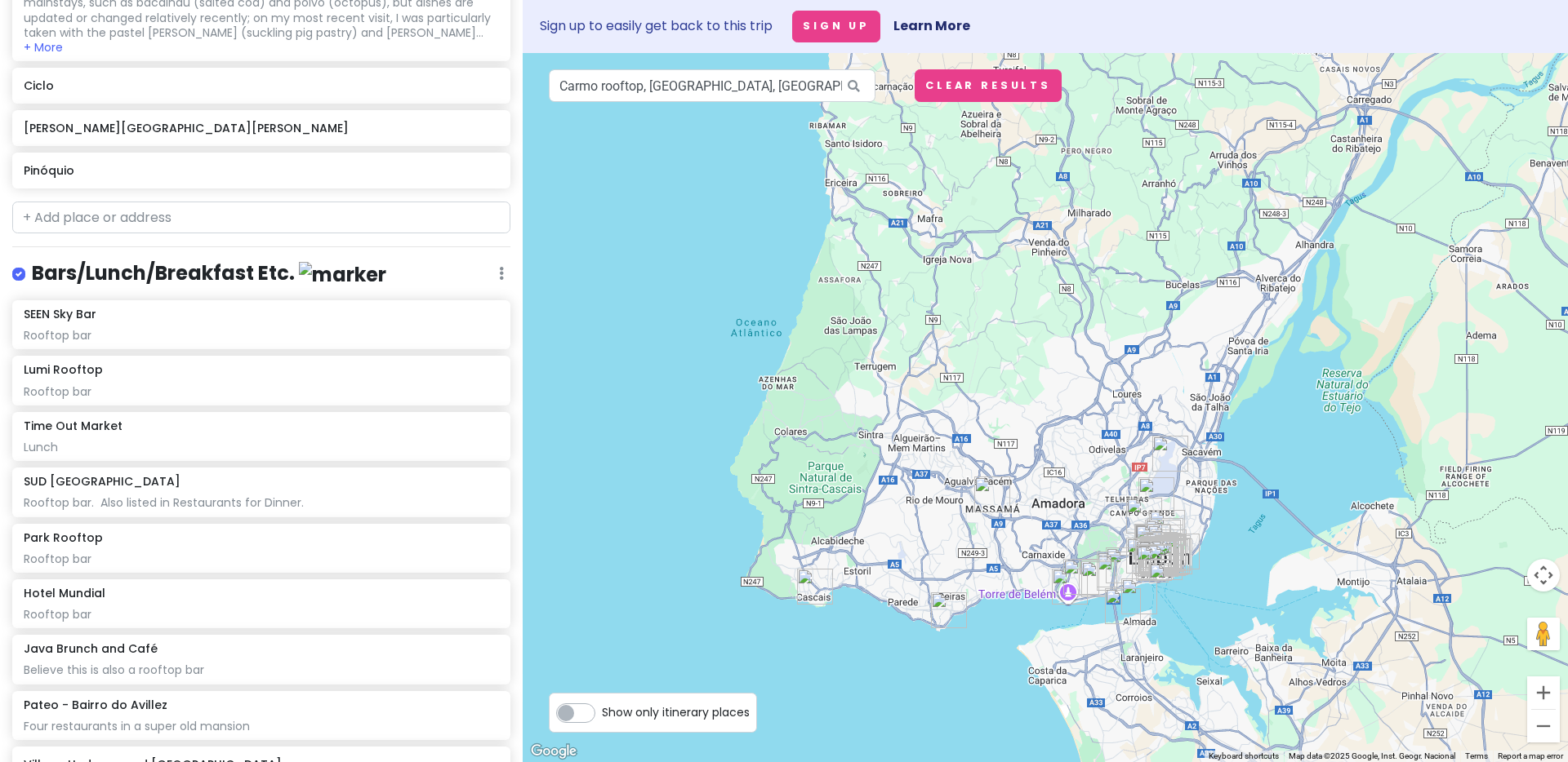
drag, startPoint x: 1330, startPoint y: 569, endPoint x: 1268, endPoint y: 572, distance: 62.1
click at [1268, 572] on div at bounding box center [1045, 408] width 1046 height 710
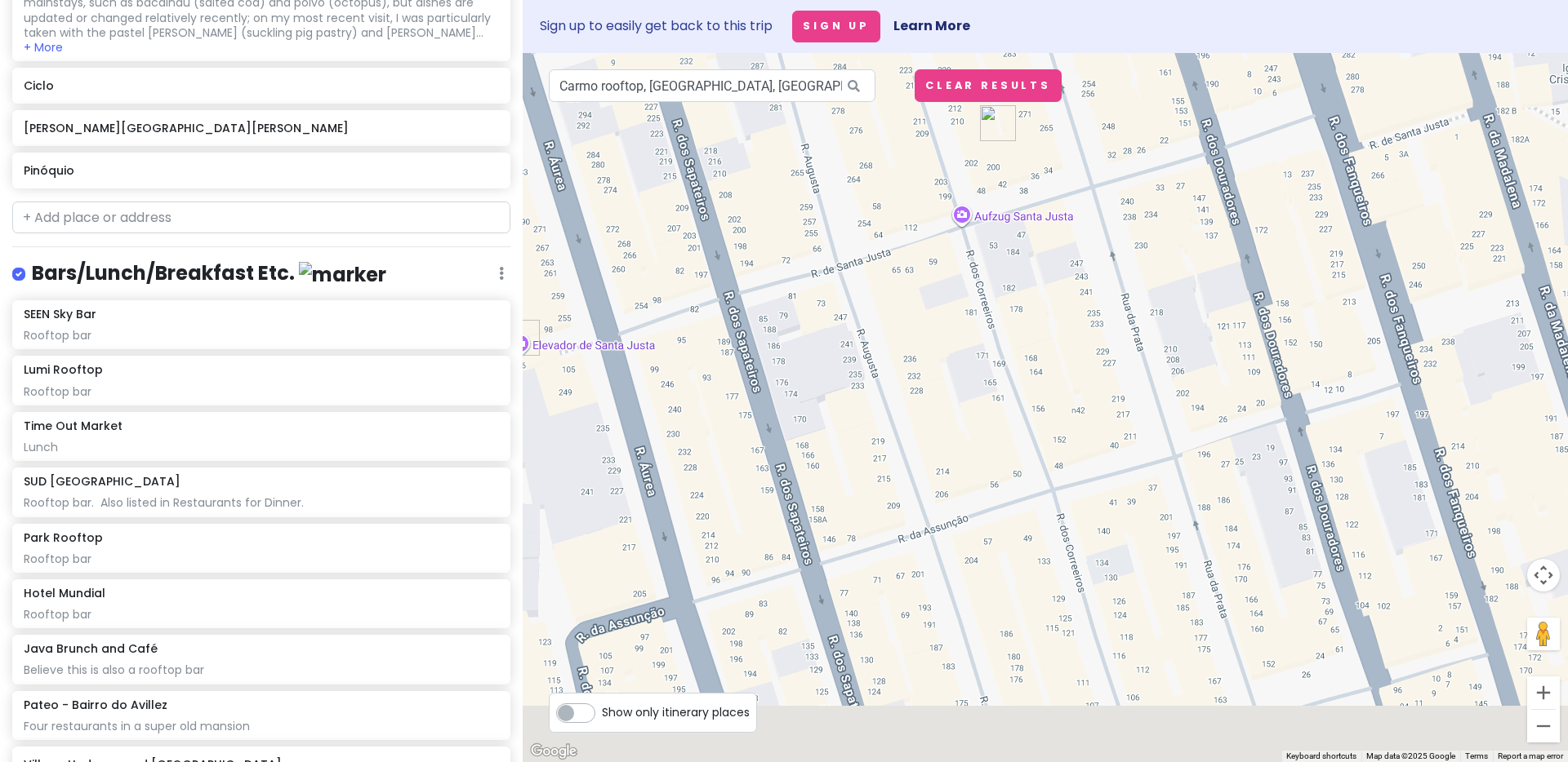
drag, startPoint x: 1102, startPoint y: 656, endPoint x: 996, endPoint y: 228, distance: 440.9
click at [996, 228] on div at bounding box center [1045, 408] width 1046 height 710
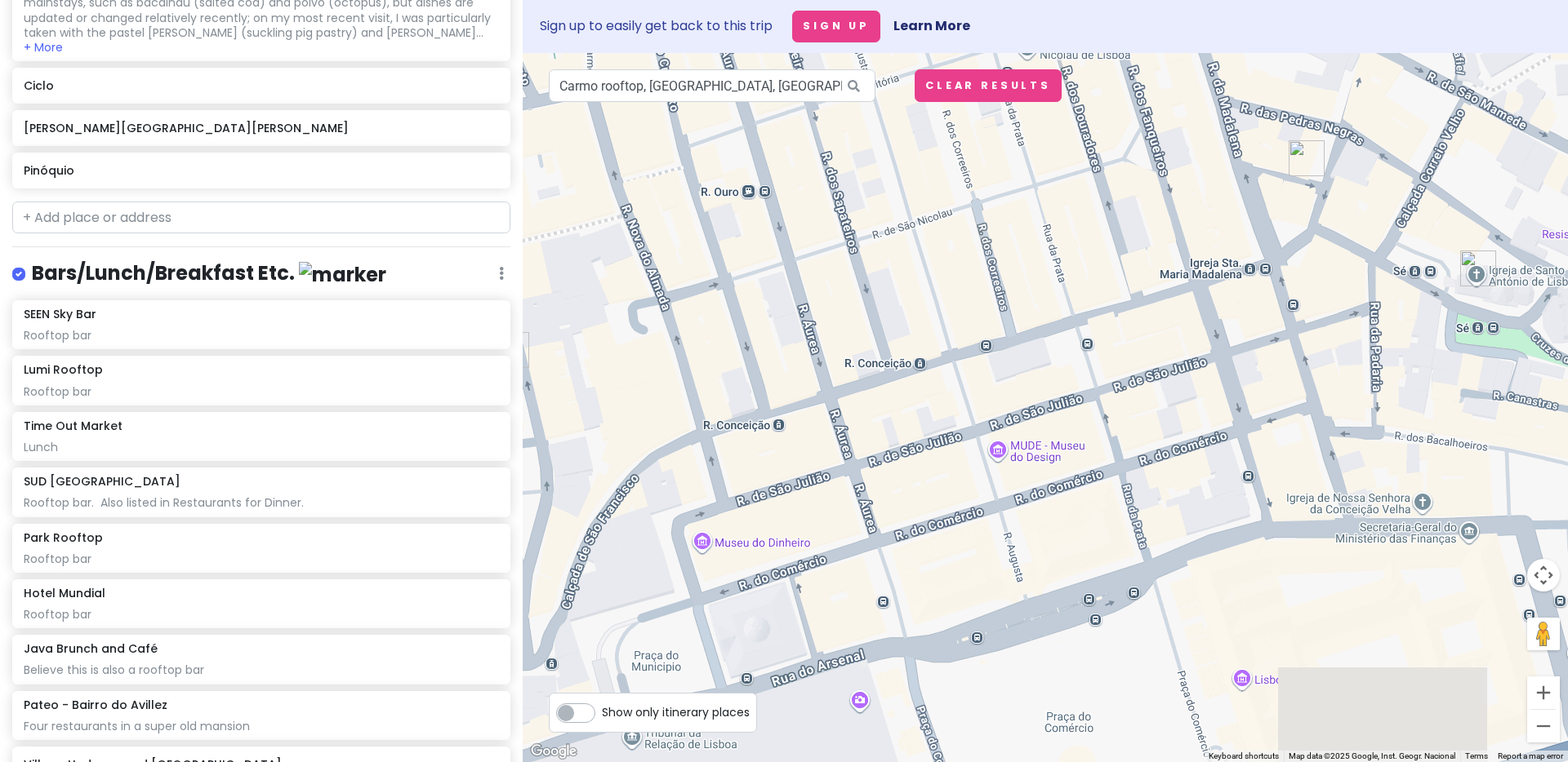
drag, startPoint x: 1189, startPoint y: 593, endPoint x: 986, endPoint y: 47, distance: 582.5
click at [986, 47] on div "Sign up to easily get back to this trip Sign Up Learn More ← Move left → Move r…" at bounding box center [1045, 381] width 1046 height 762
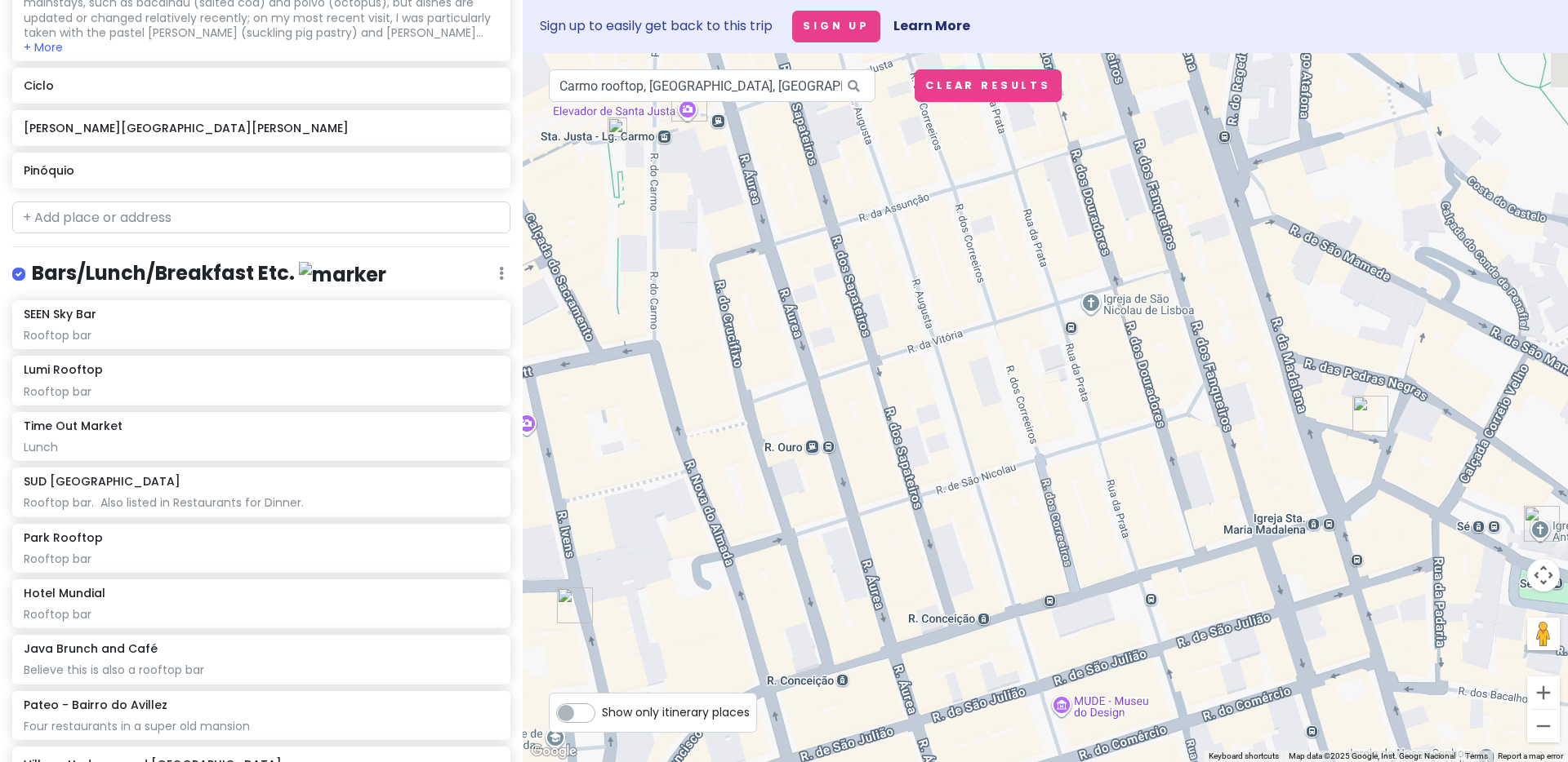
drag, startPoint x: 994, startPoint y: 357, endPoint x: 1079, endPoint y: 674, distance: 328.2
click at [1079, 674] on div at bounding box center [1045, 408] width 1046 height 710
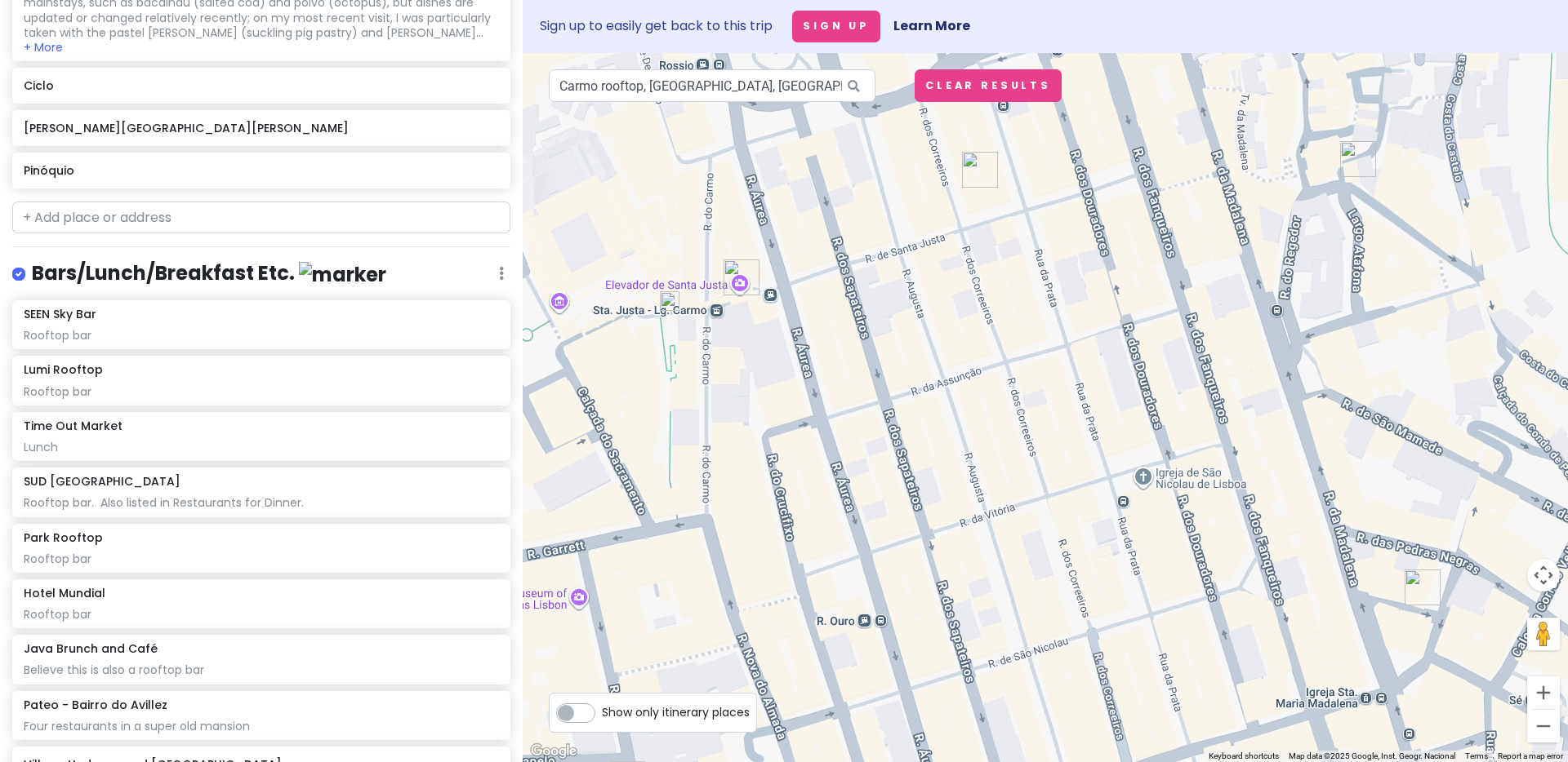
drag, startPoint x: 999, startPoint y: 381, endPoint x: 1019, endPoint y: 627, distance: 246.8
click at [1019, 627] on div at bounding box center [1045, 408] width 1046 height 710
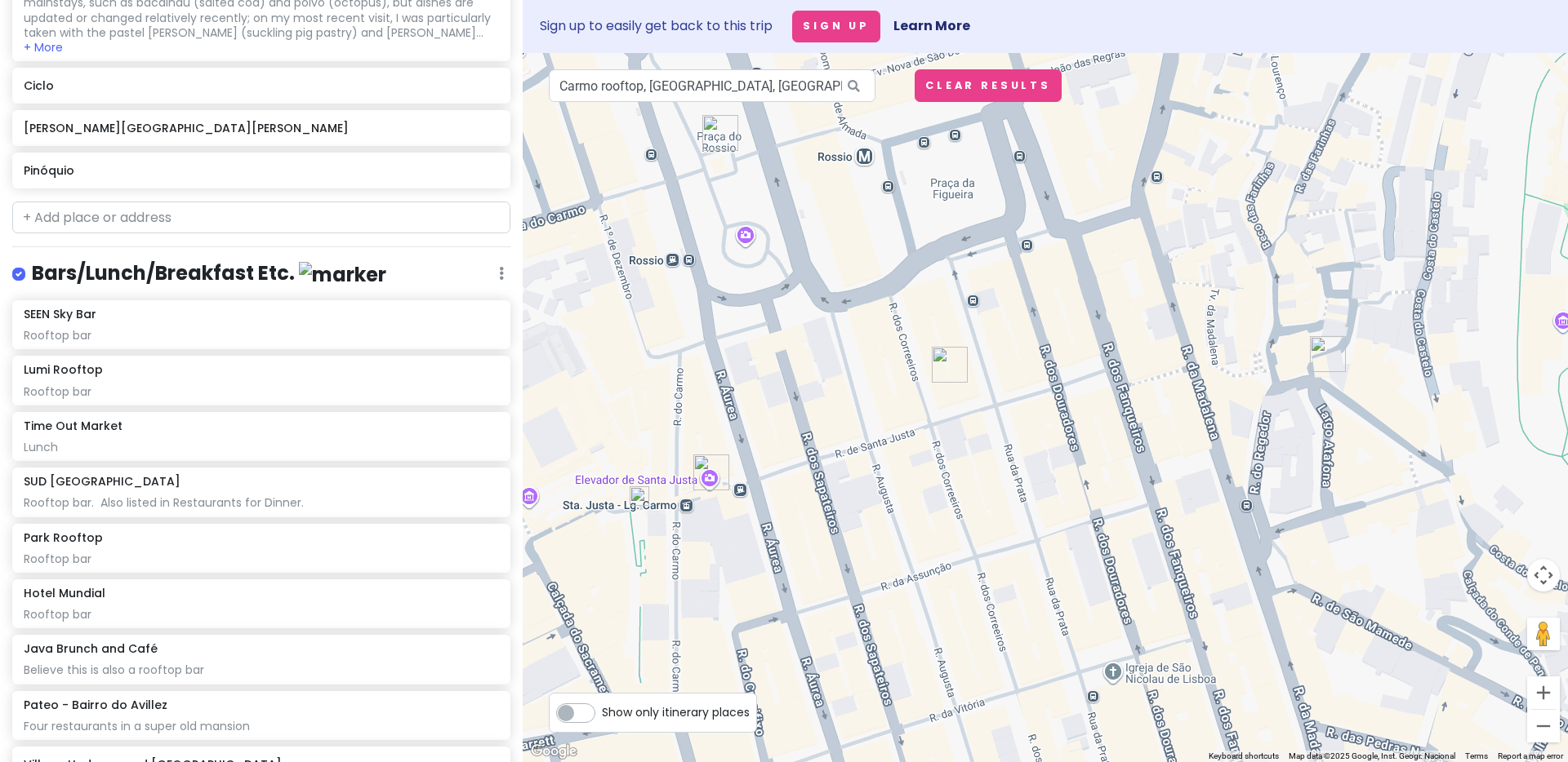
drag, startPoint x: 1397, startPoint y: 442, endPoint x: 1309, endPoint y: 409, distance: 94.0
click at [1309, 409] on div at bounding box center [1045, 408] width 1046 height 710
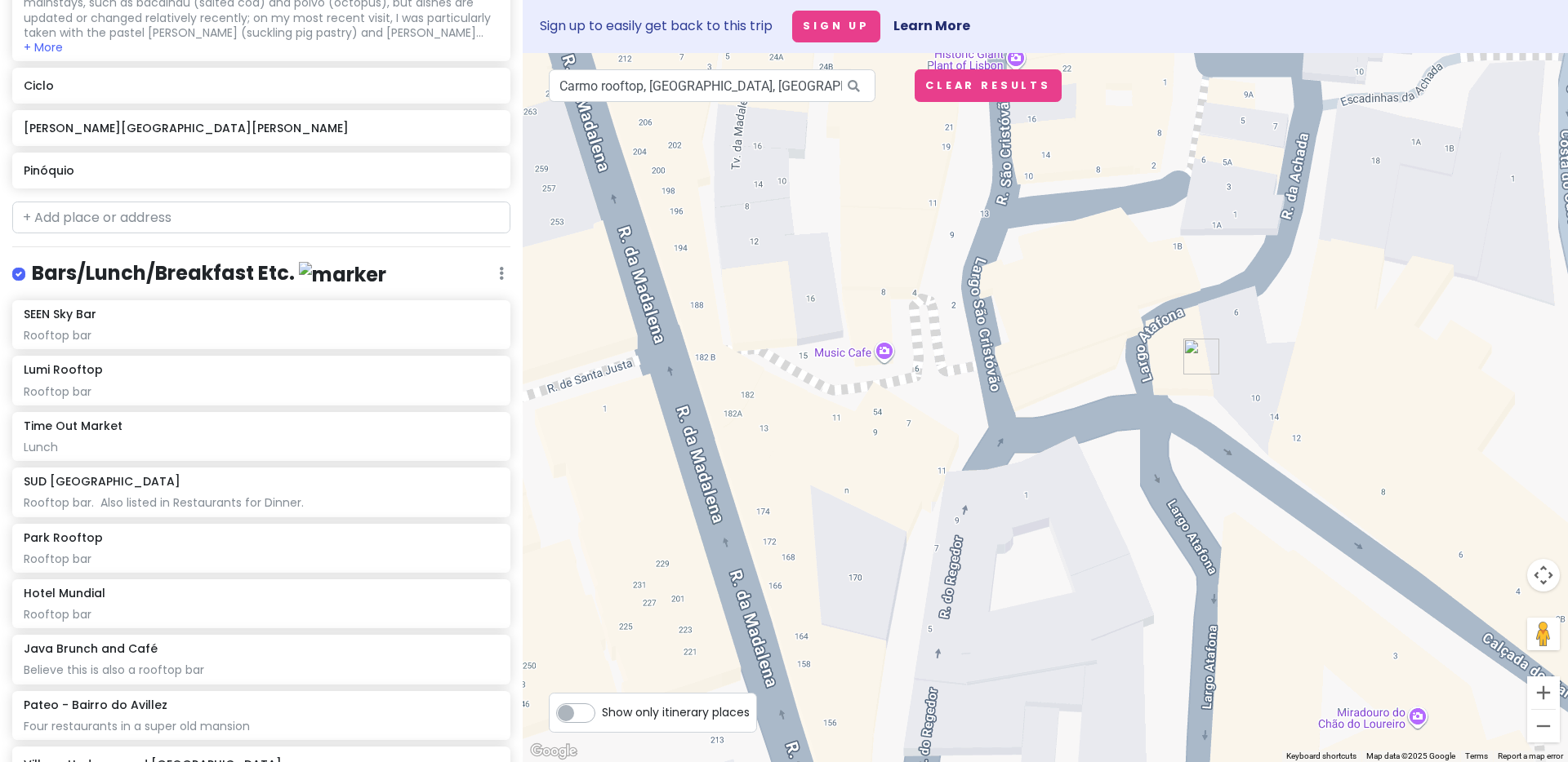
drag, startPoint x: 1168, startPoint y: 420, endPoint x: 1213, endPoint y: 615, distance: 200.1
click at [1213, 615] on div at bounding box center [1045, 408] width 1046 height 710
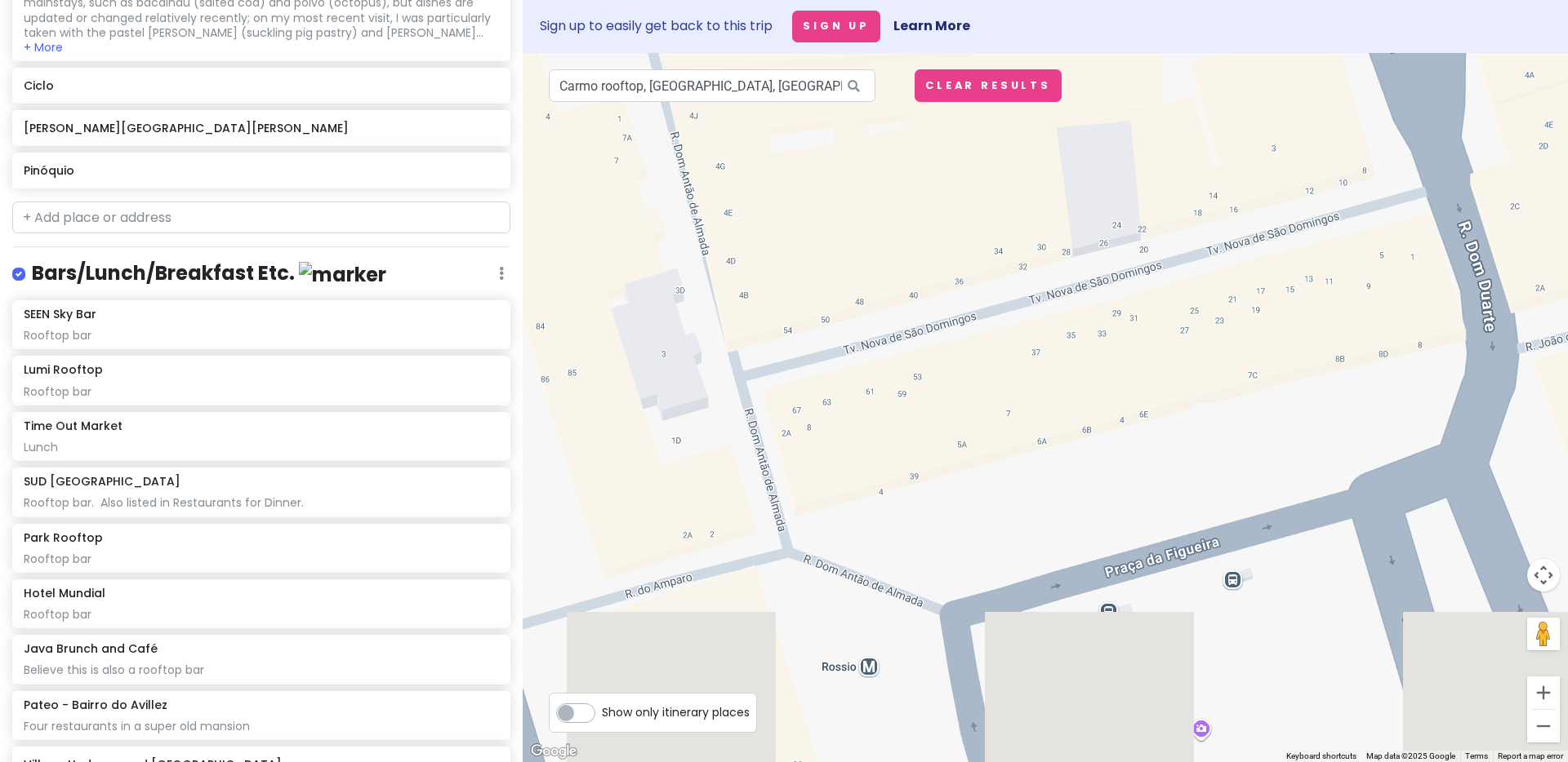
drag, startPoint x: 1046, startPoint y: 566, endPoint x: 957, endPoint y: 314, distance: 267.3
click at [957, 314] on div at bounding box center [1045, 408] width 1046 height 710
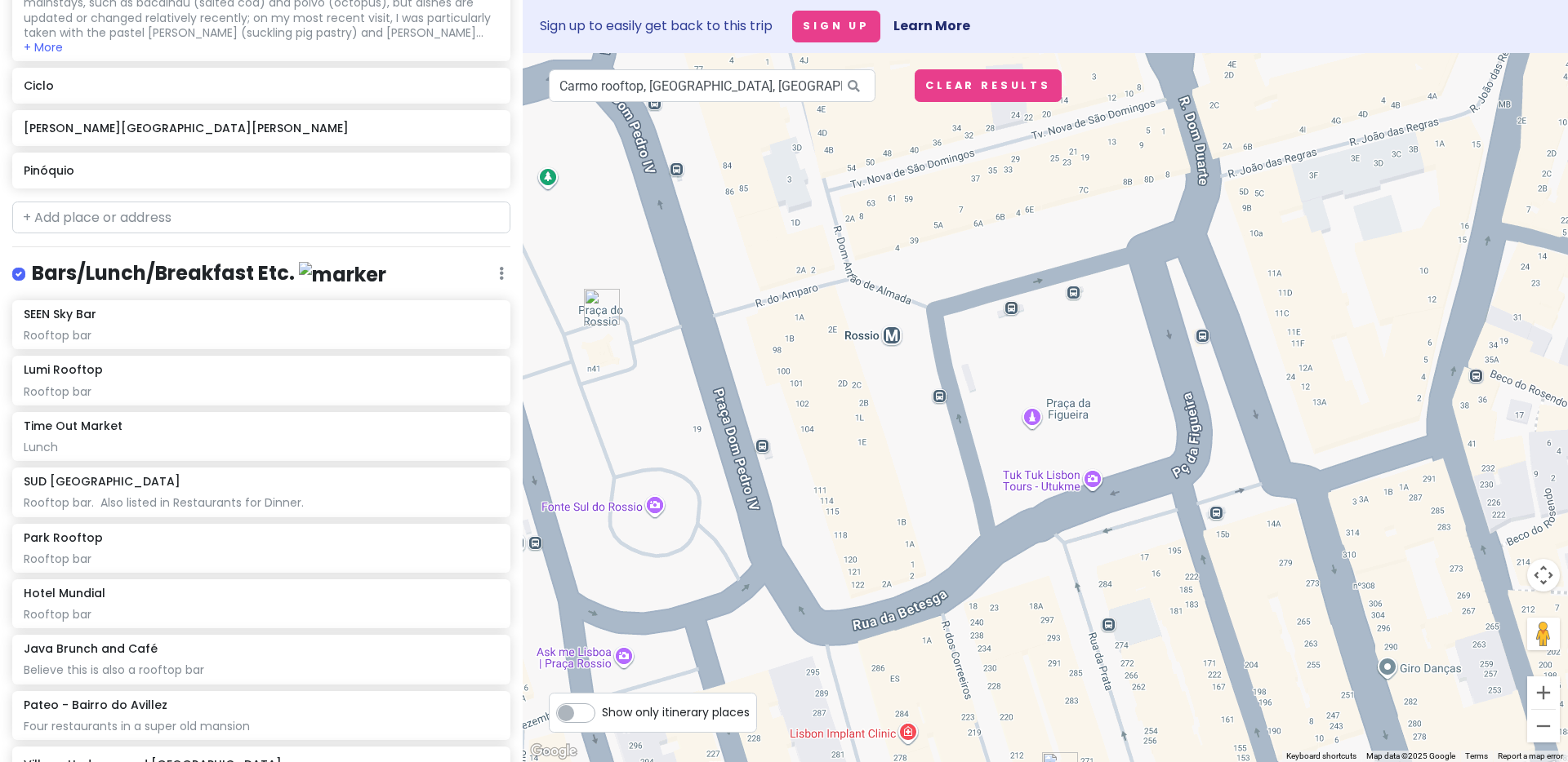
drag, startPoint x: 1164, startPoint y: 486, endPoint x: 1167, endPoint y: 250, distance: 236.0
click at [1167, 256] on div at bounding box center [1045, 408] width 1046 height 710
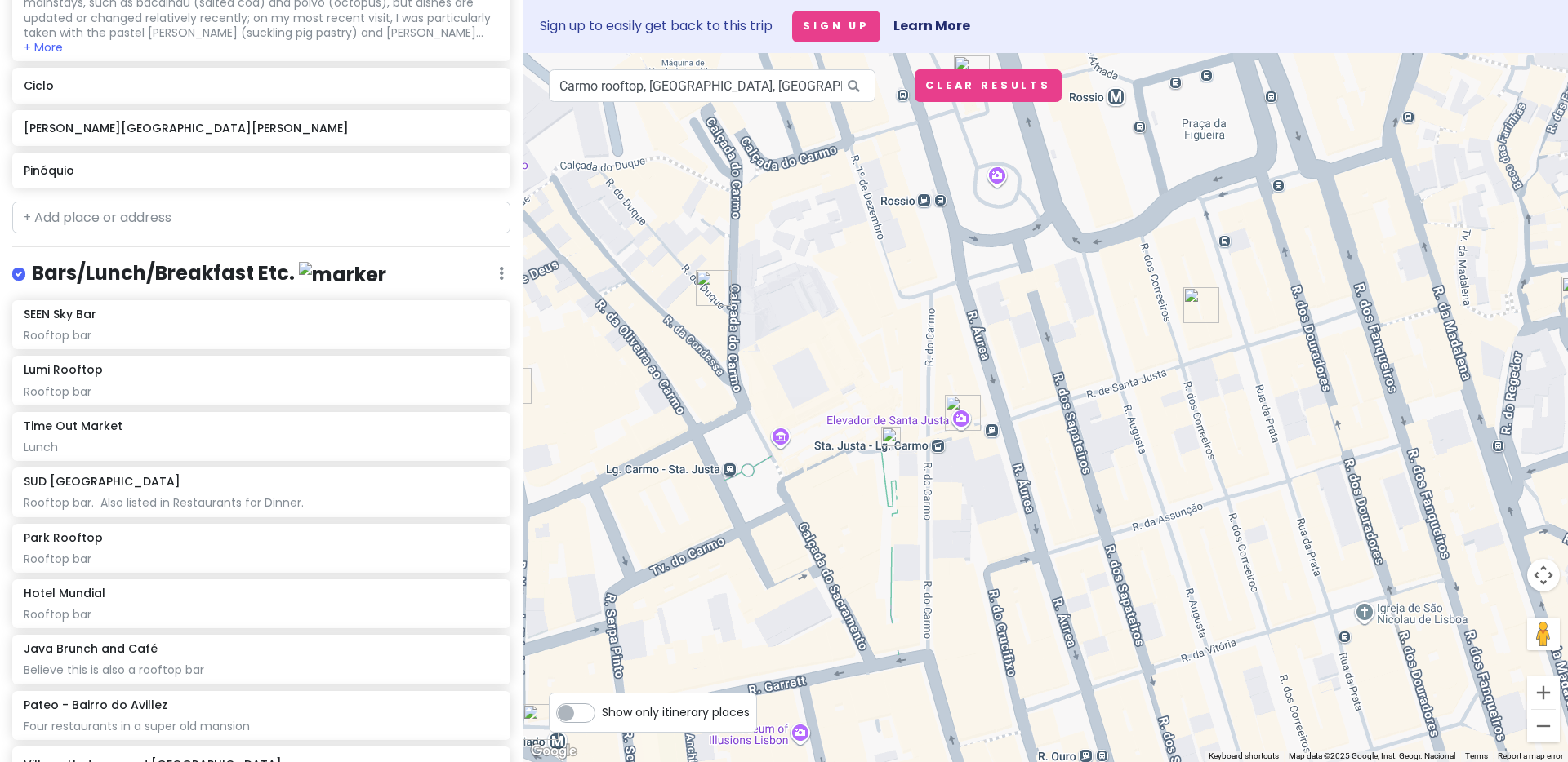
drag, startPoint x: 1194, startPoint y: 405, endPoint x: 1306, endPoint y: 328, distance: 135.9
click at [1305, 328] on div at bounding box center [1045, 408] width 1046 height 710
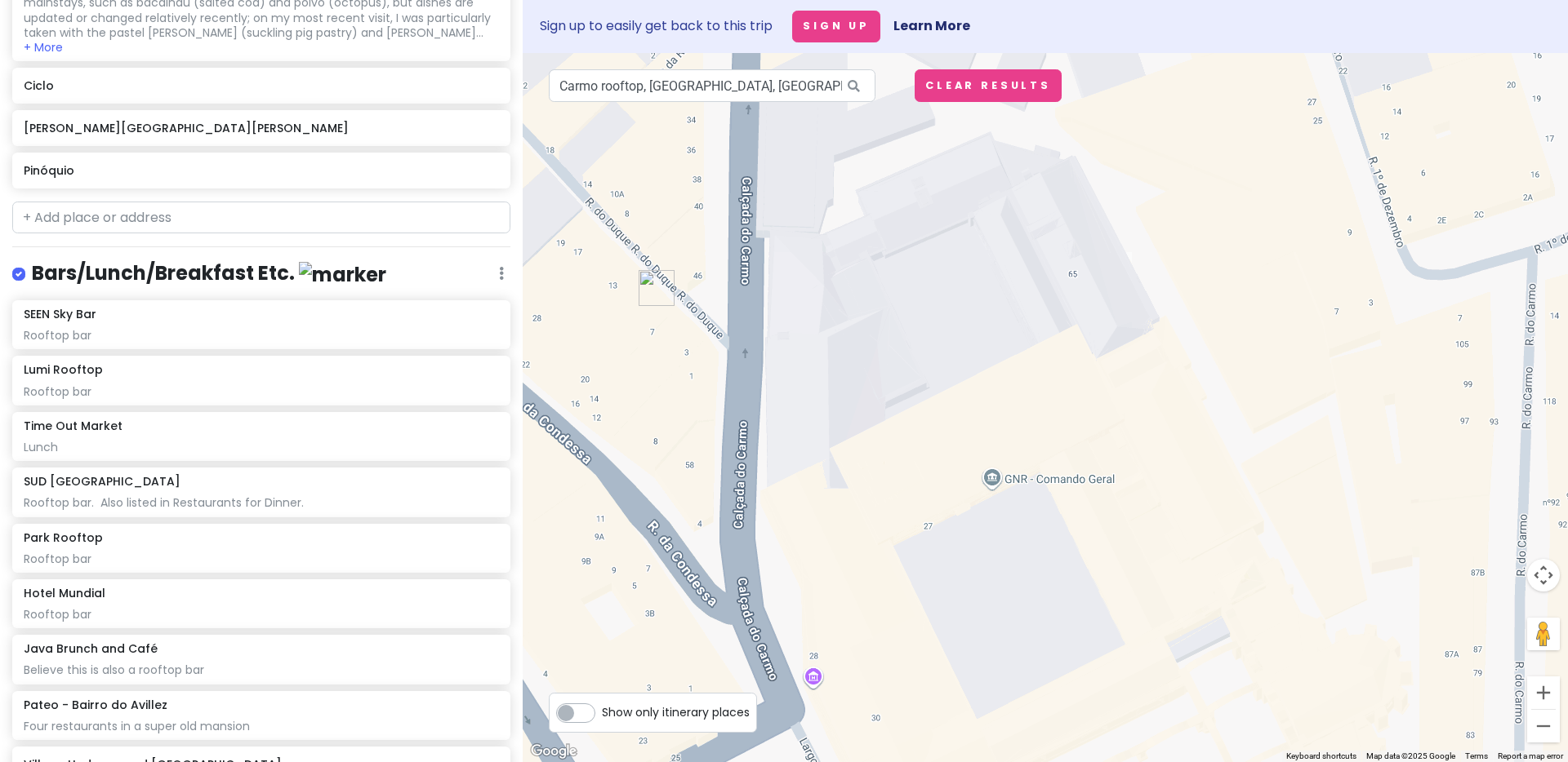
drag, startPoint x: 917, startPoint y: 327, endPoint x: 1441, endPoint y: 737, distance: 665.3
click at [1443, 749] on div at bounding box center [1045, 408] width 1046 height 710
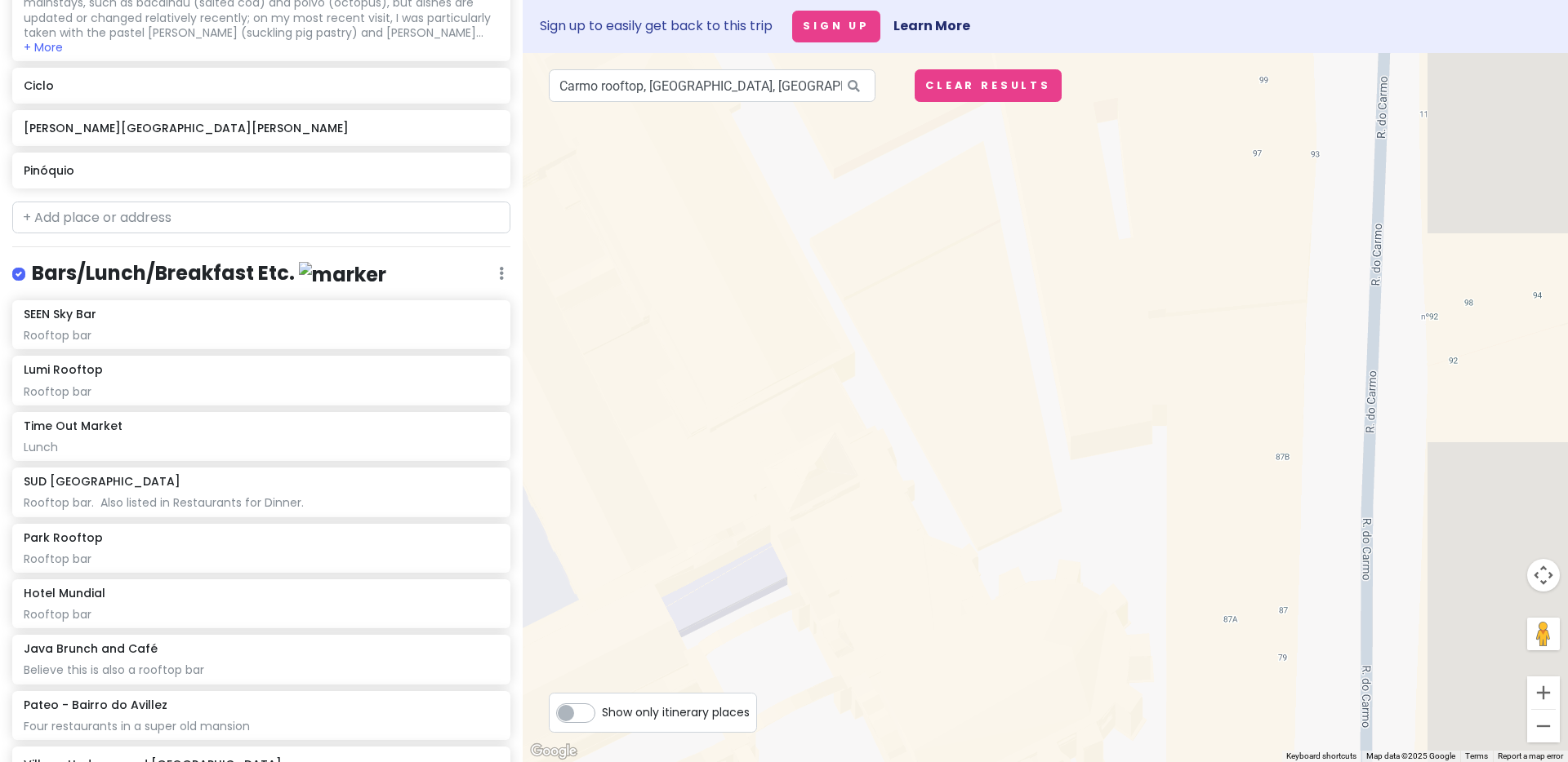
drag, startPoint x: 1394, startPoint y: 533, endPoint x: 851, endPoint y: 262, distance: 606.9
click at [848, 271] on div at bounding box center [1045, 408] width 1046 height 710
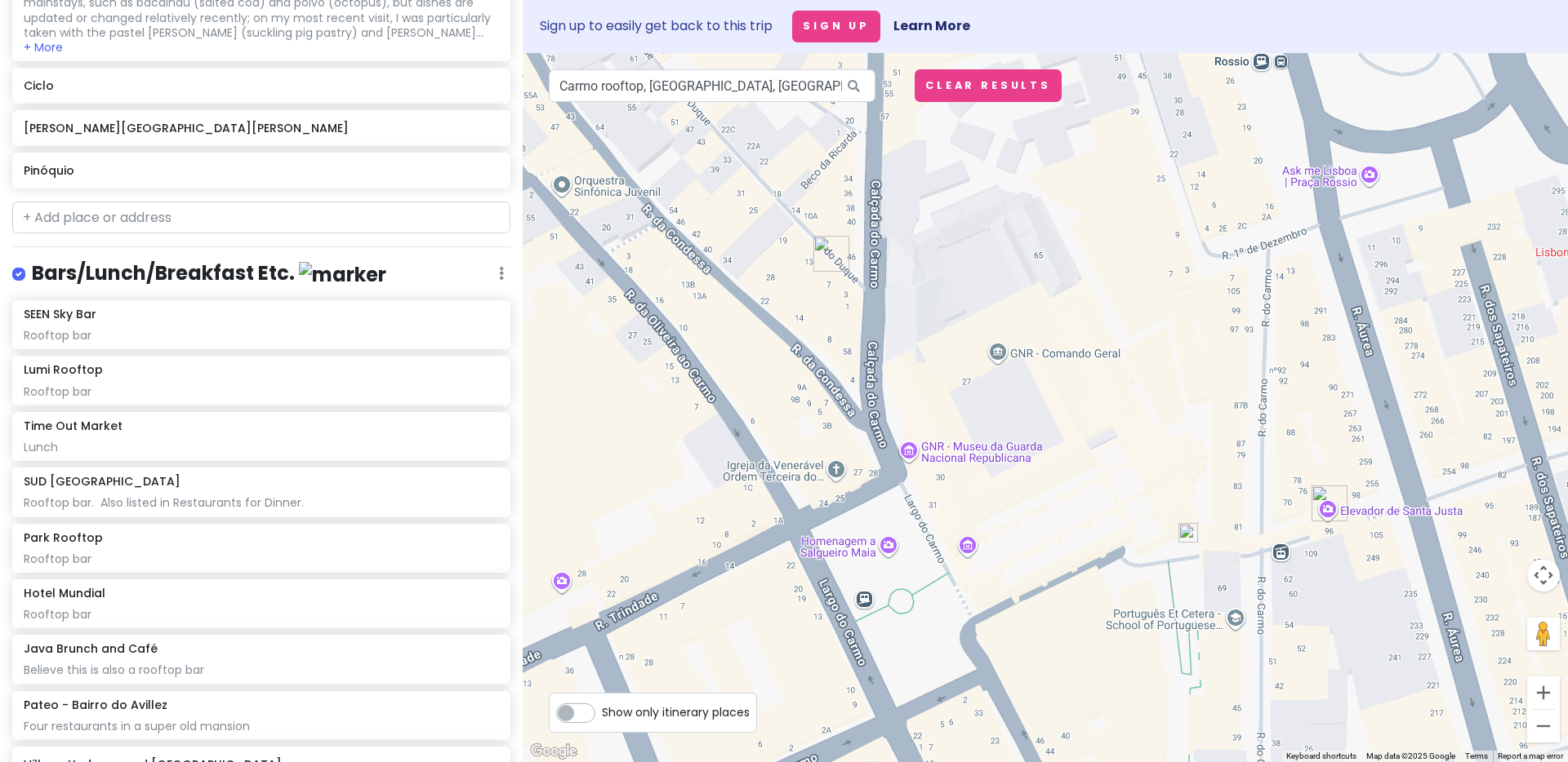
drag, startPoint x: 898, startPoint y: 329, endPoint x: 1243, endPoint y: 447, distance: 364.6
click at [1243, 447] on div at bounding box center [1045, 408] width 1046 height 710
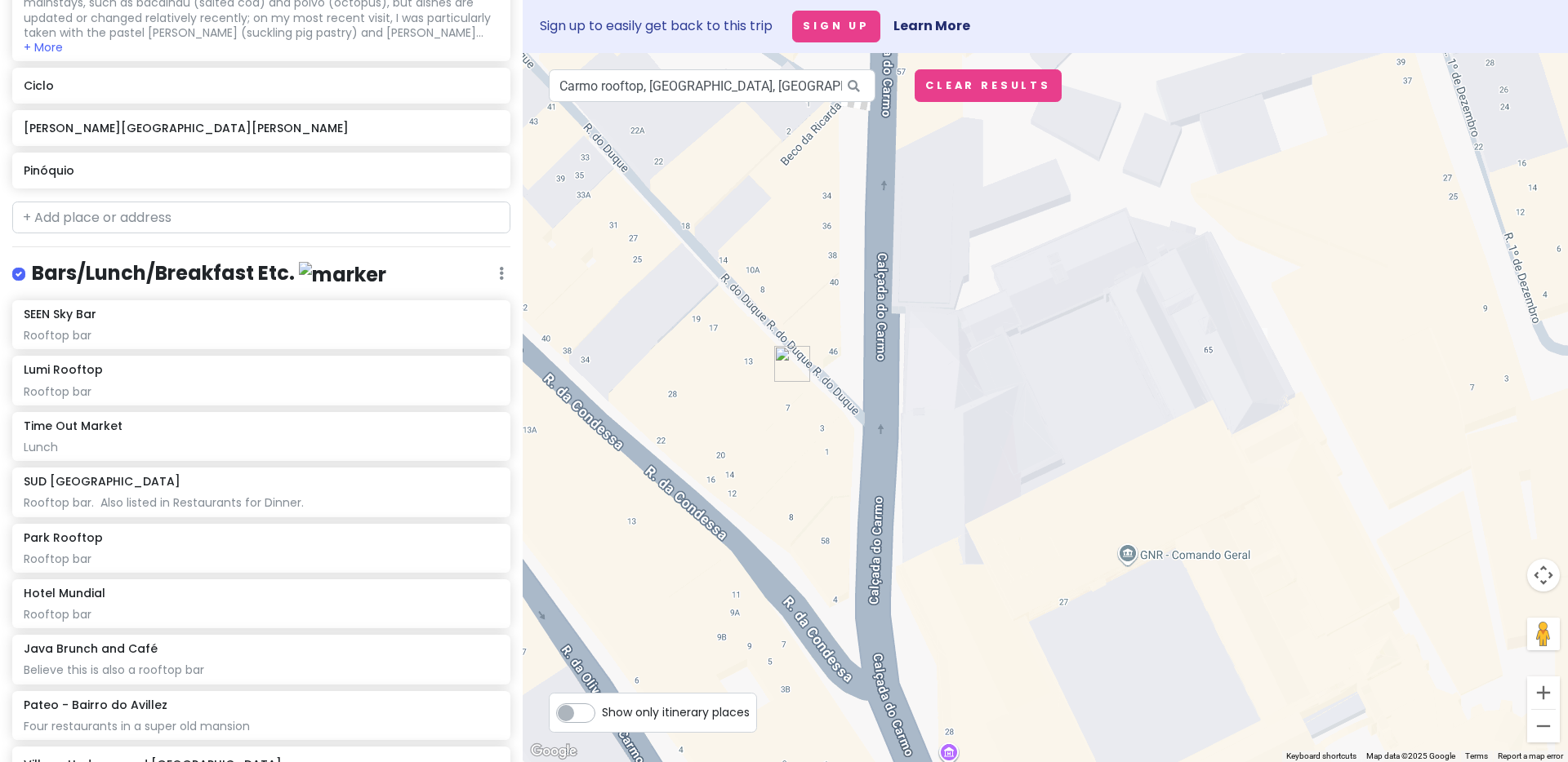
drag, startPoint x: 839, startPoint y: 332, endPoint x: 815, endPoint y: 527, distance: 196.5
click at [815, 527] on div at bounding box center [1045, 408] width 1046 height 710
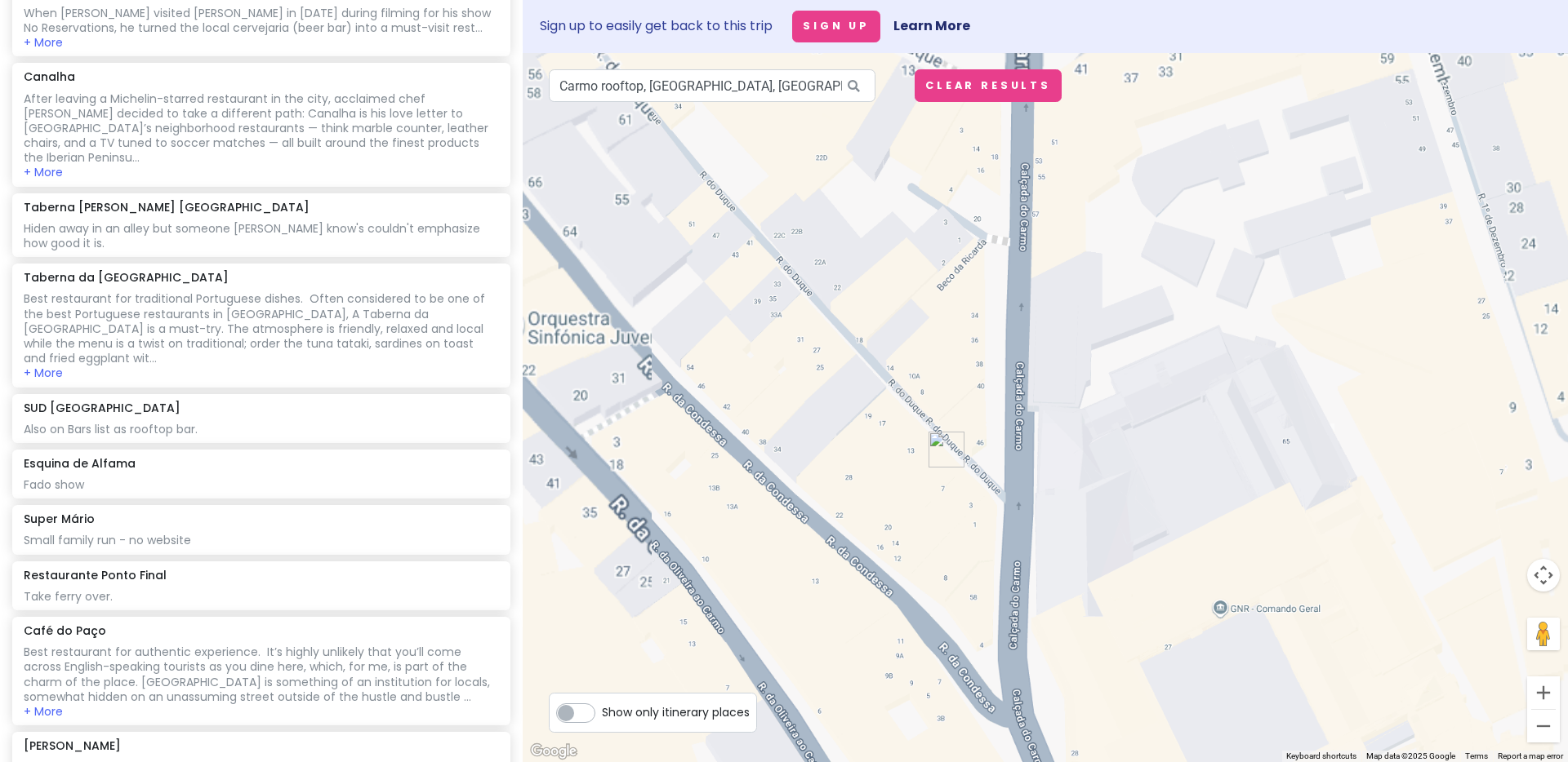
scroll to position [1213, 0]
